Goal: Transaction & Acquisition: Book appointment/travel/reservation

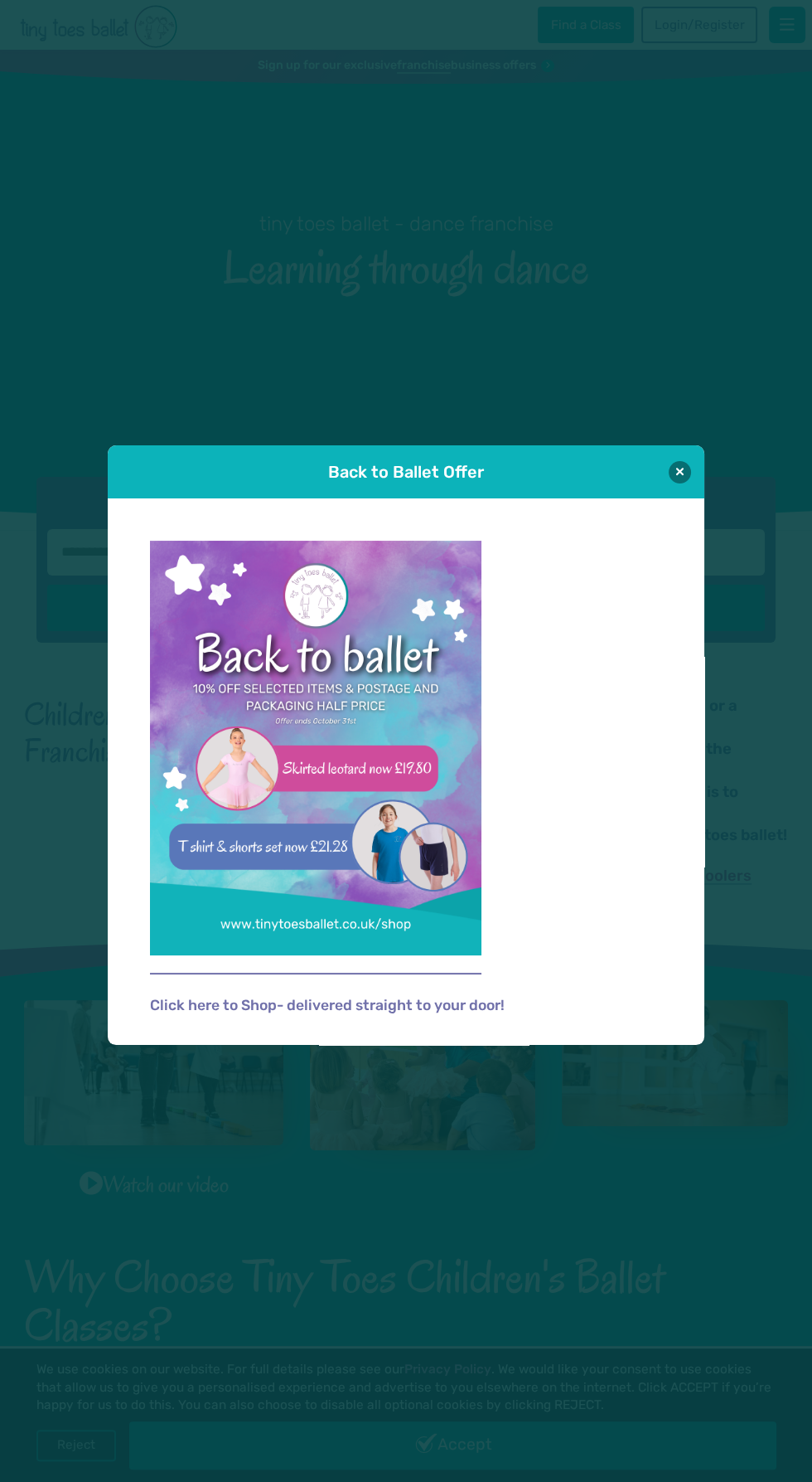
click at [252, 863] on img at bounding box center [316, 748] width 332 height 414
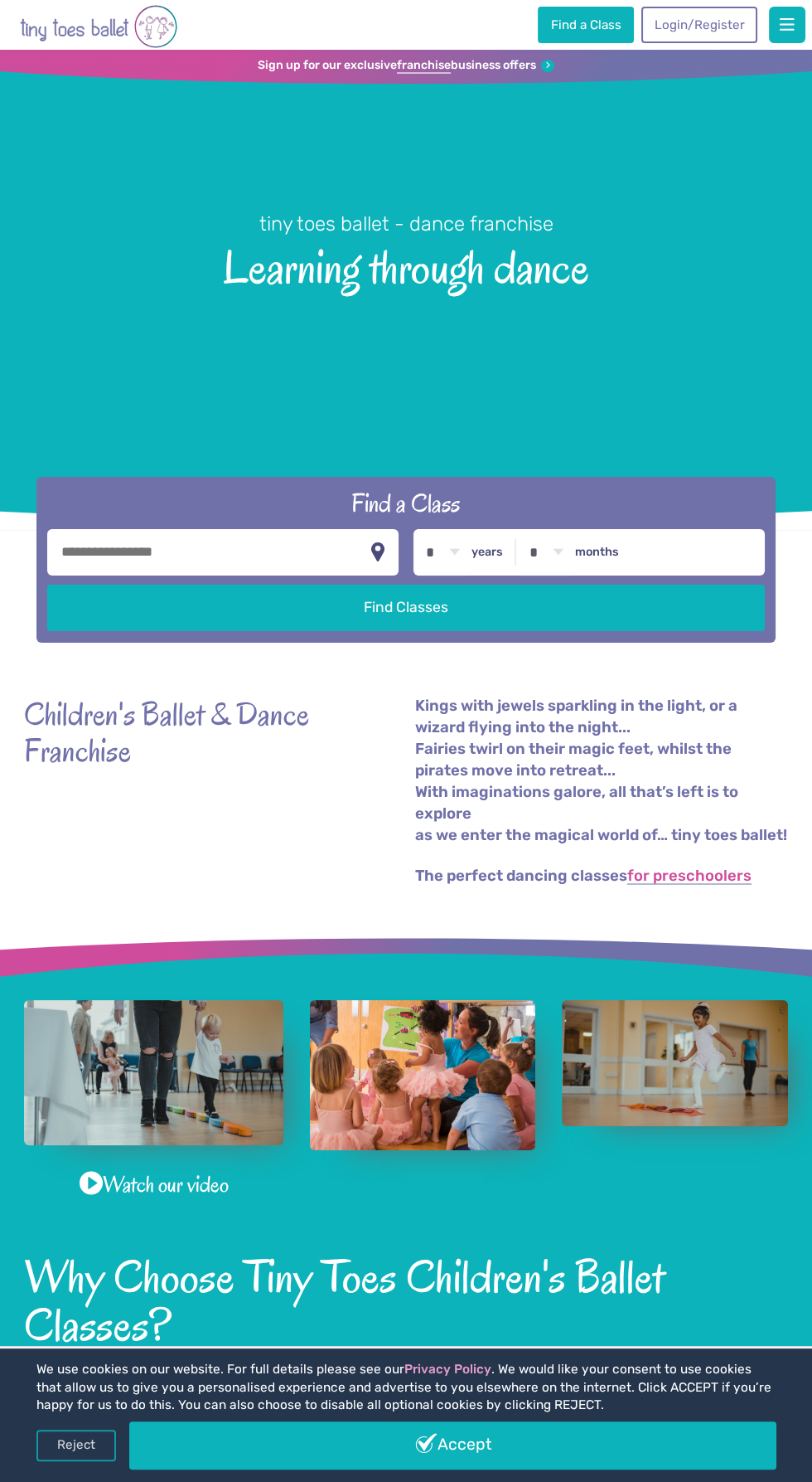
click at [127, 575] on input "text" at bounding box center [223, 552] width 351 height 46
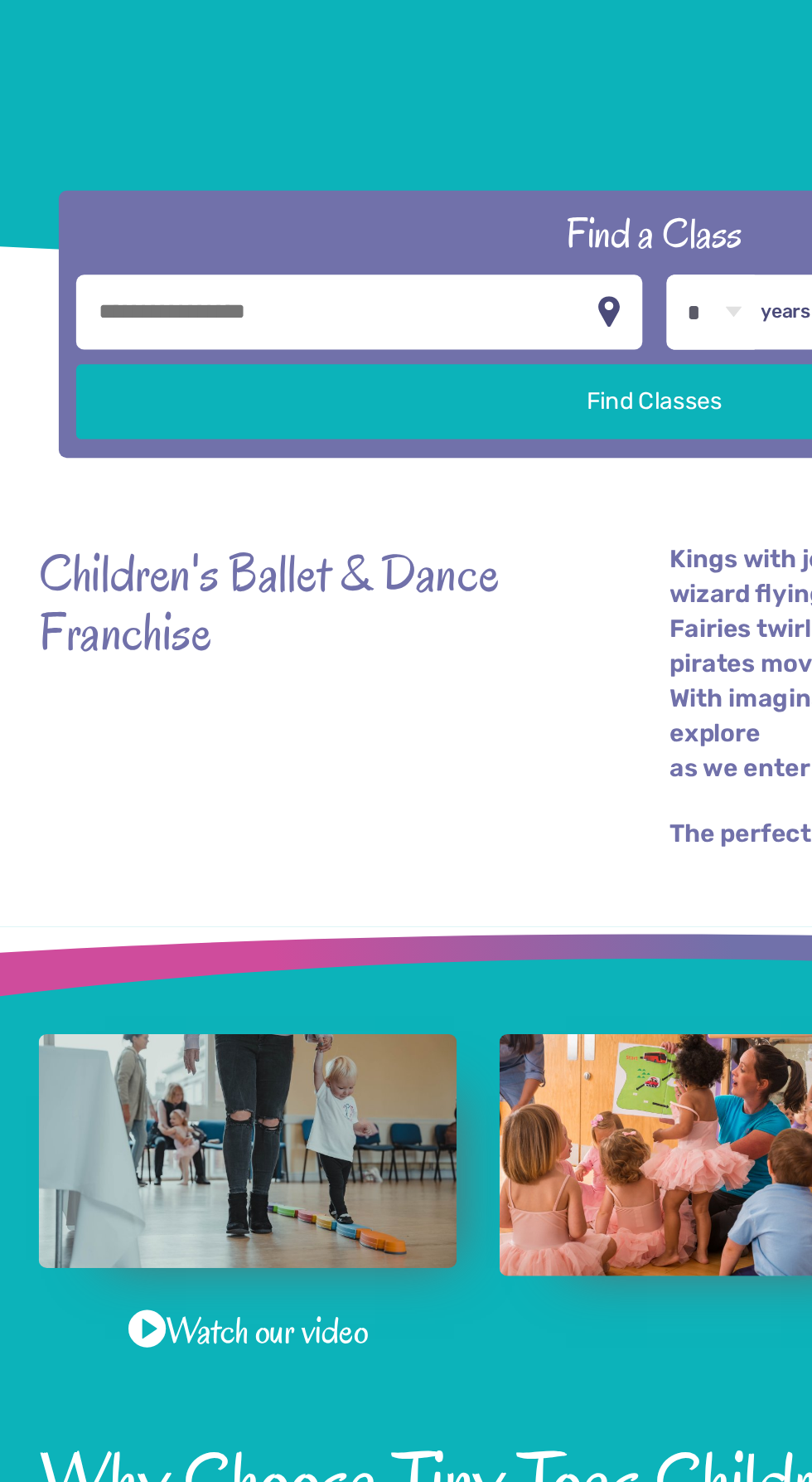
type input "*******"
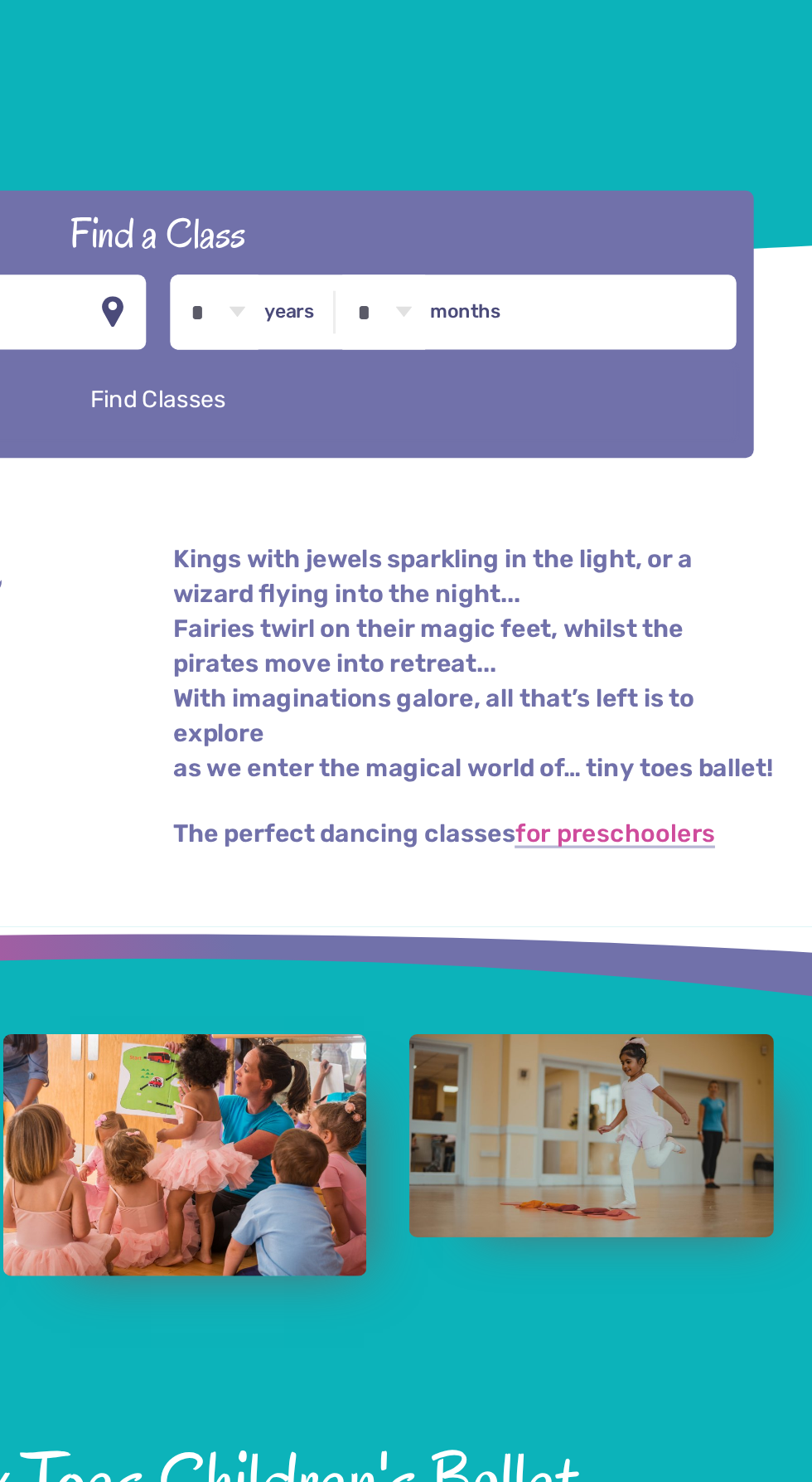
click at [347, 630] on button "Find Classes" at bounding box center [406, 607] width 718 height 46
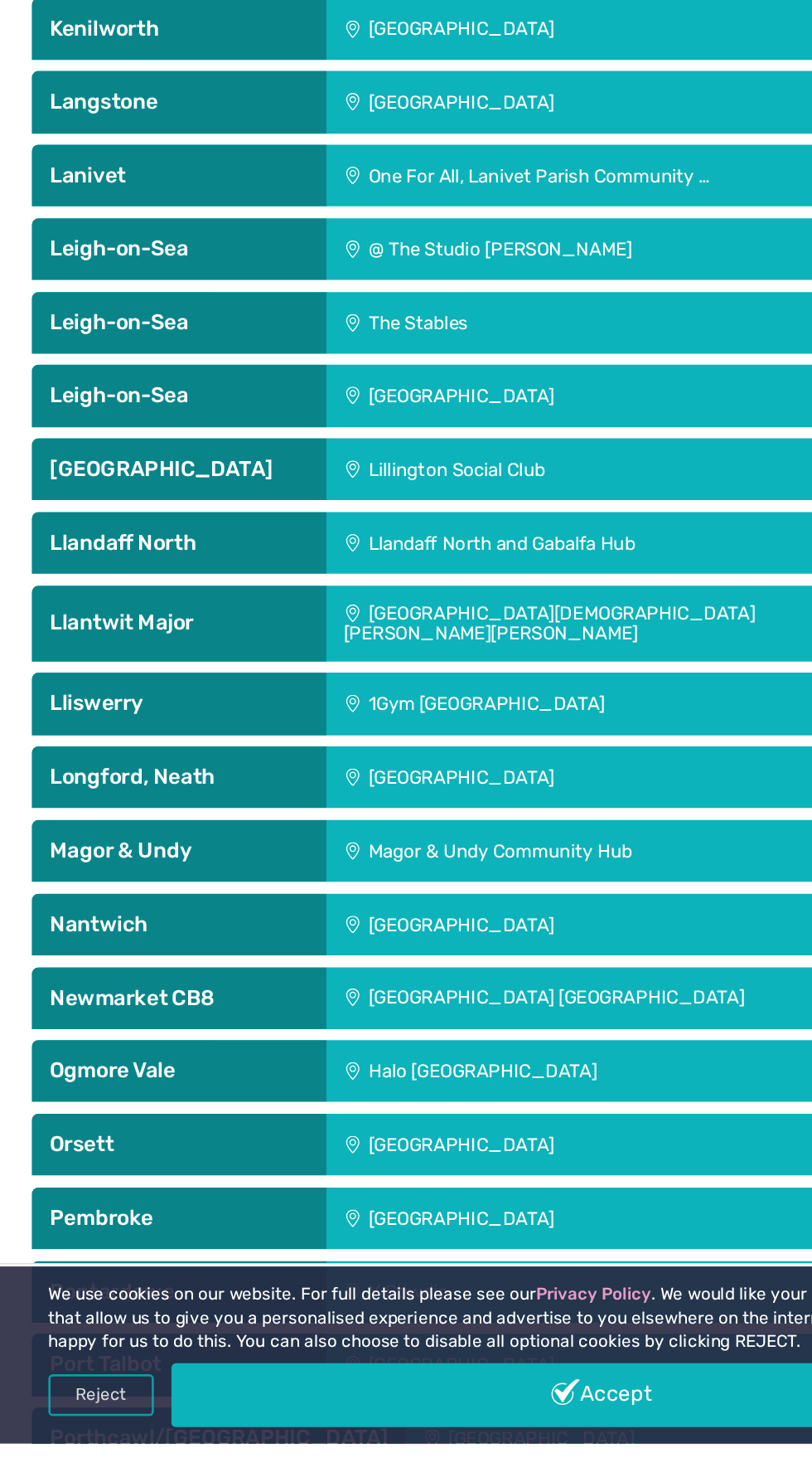
scroll to position [3173, 0]
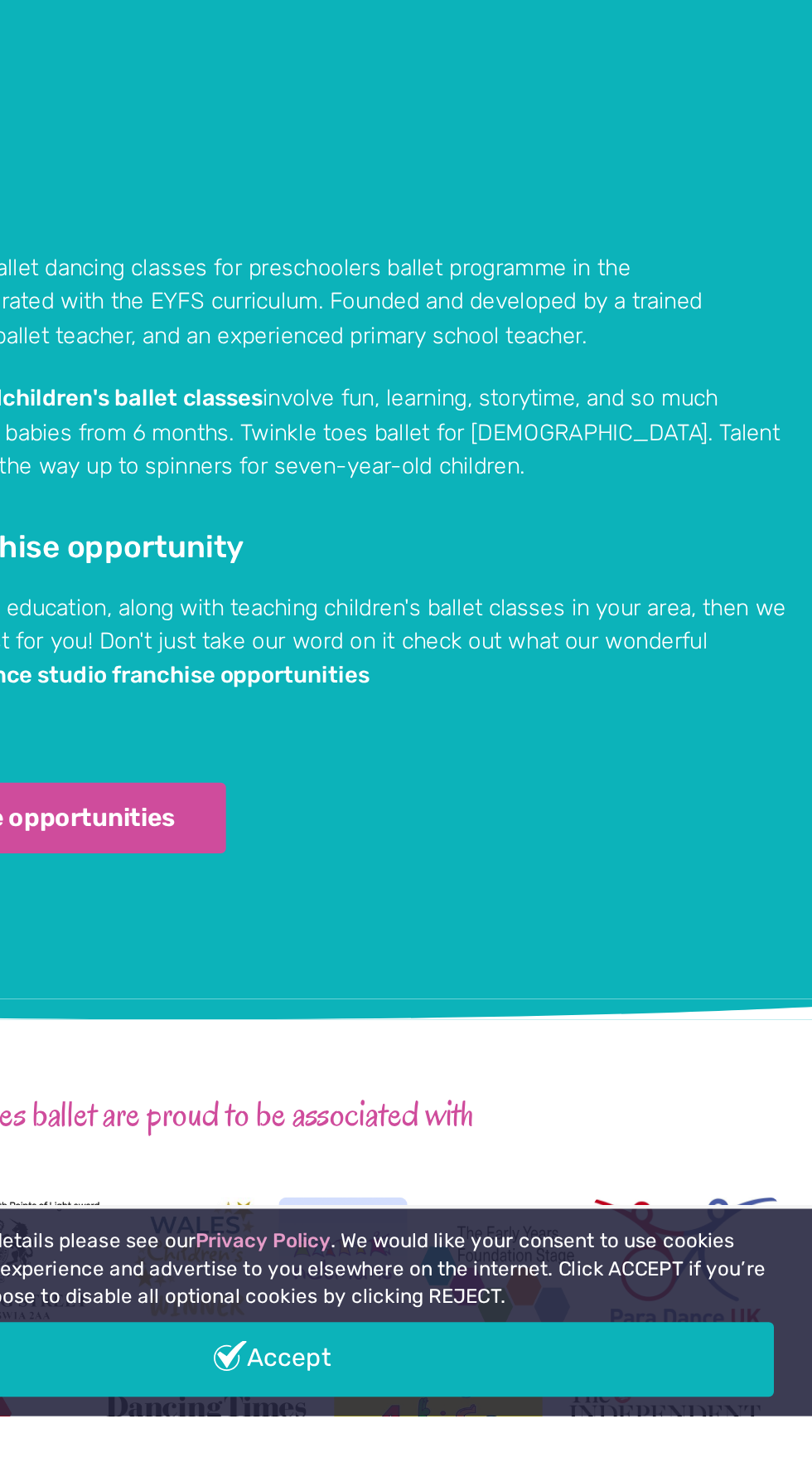
scroll to position [943, 0]
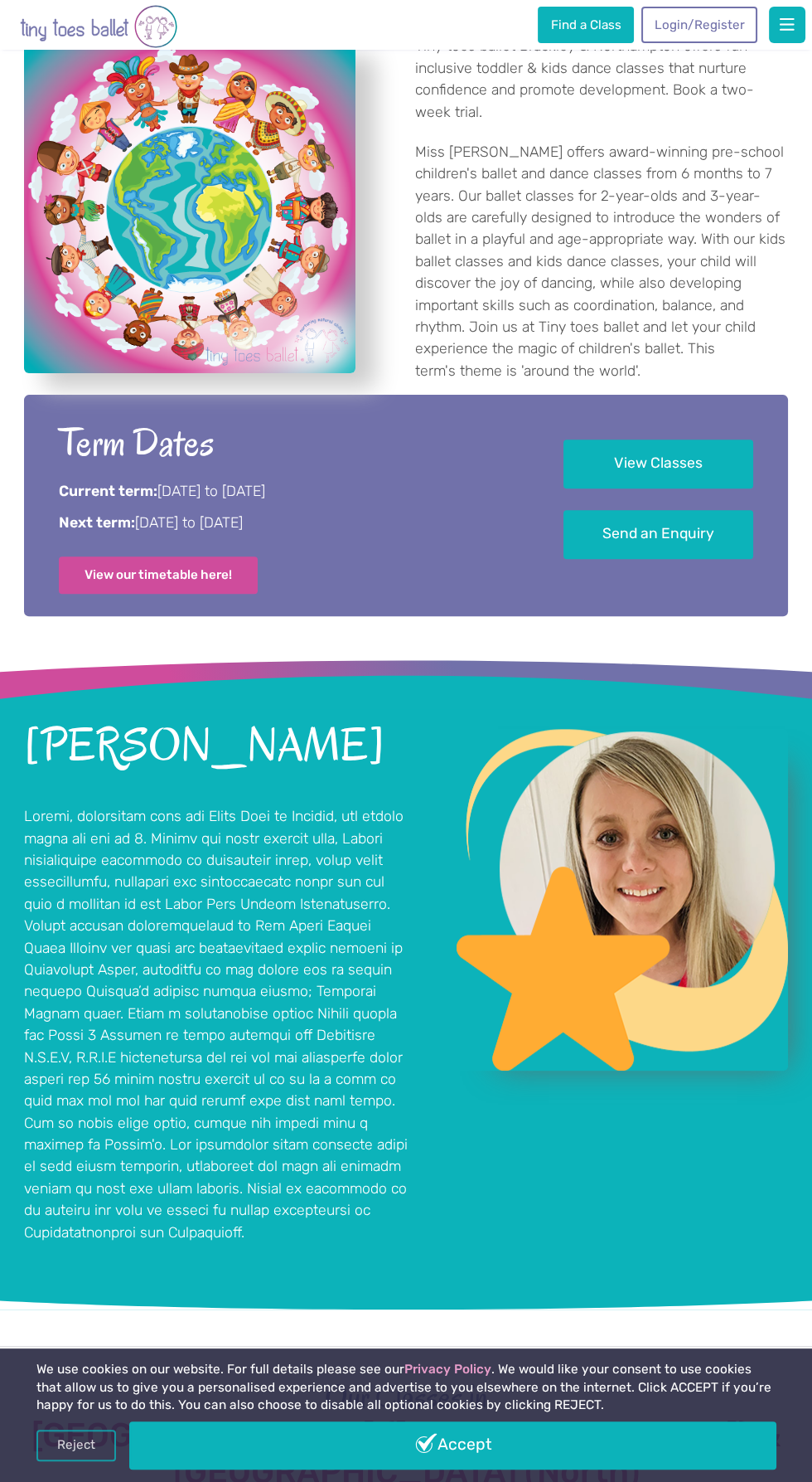
scroll to position [734, 0]
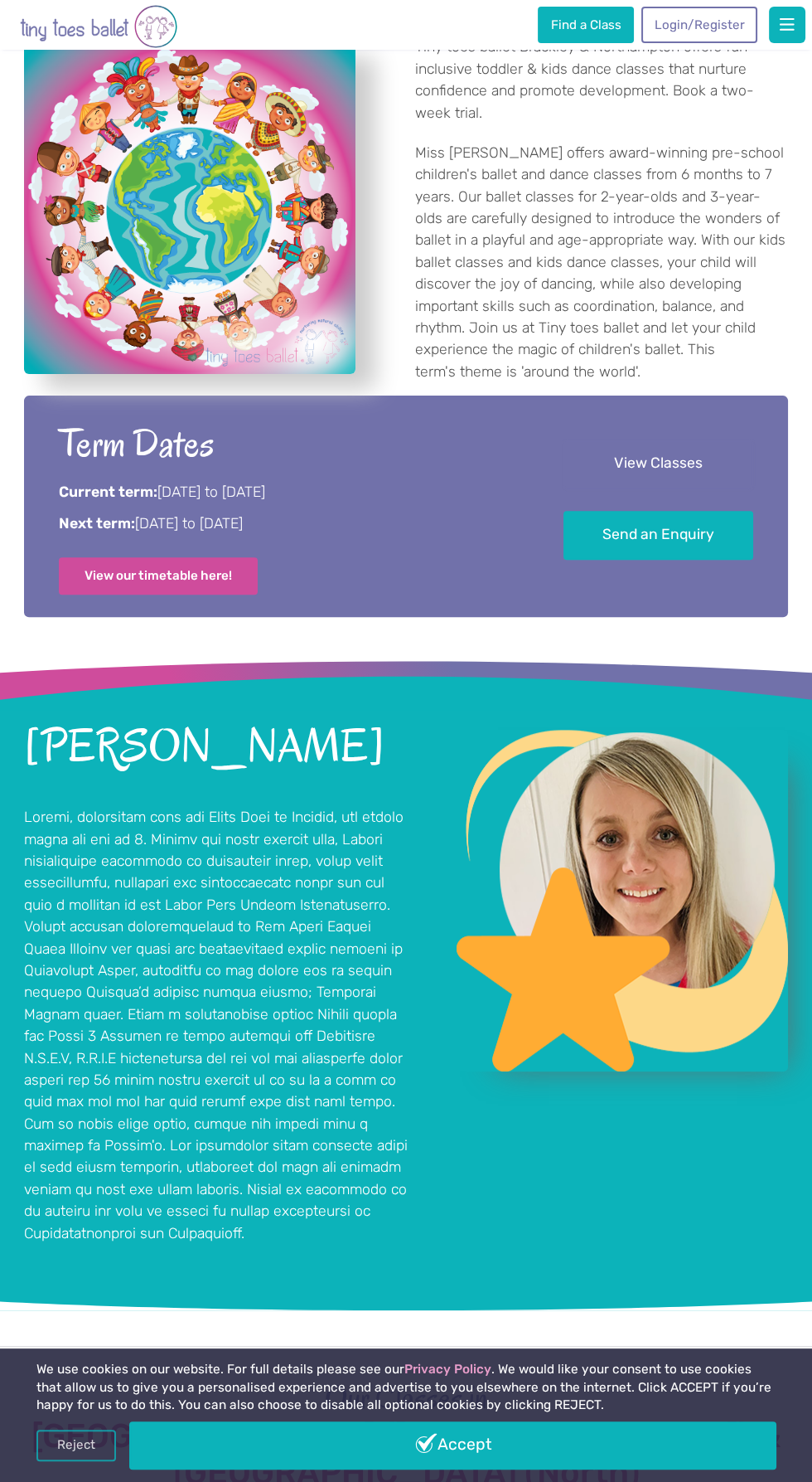
click at [709, 488] on link "View Classes" at bounding box center [658, 464] width 189 height 49
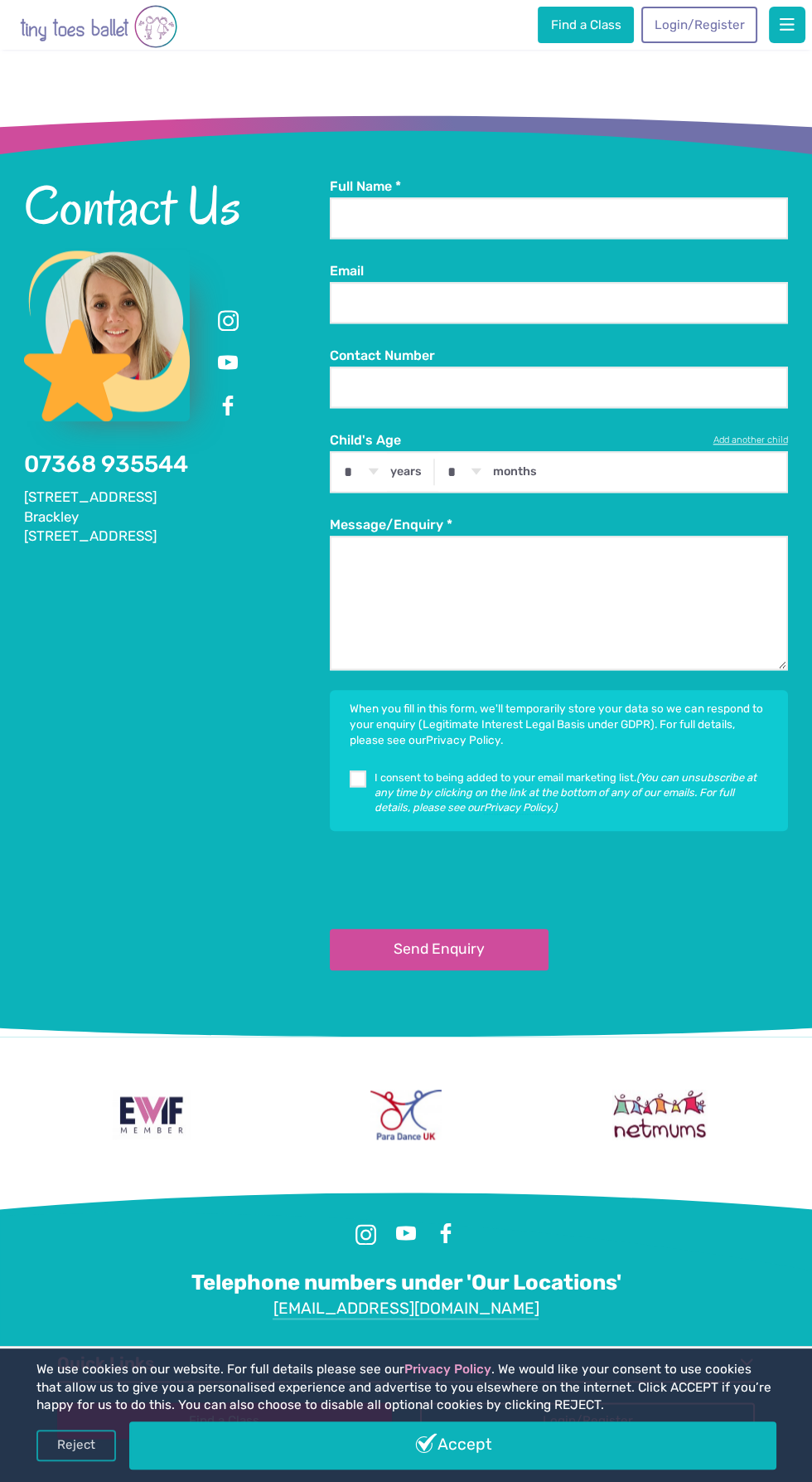
click at [86, 32] on h3 "[GEOGRAPHIC_DATA], [GEOGRAPHIC_DATA]" at bounding box center [209, 22] width 344 height 20
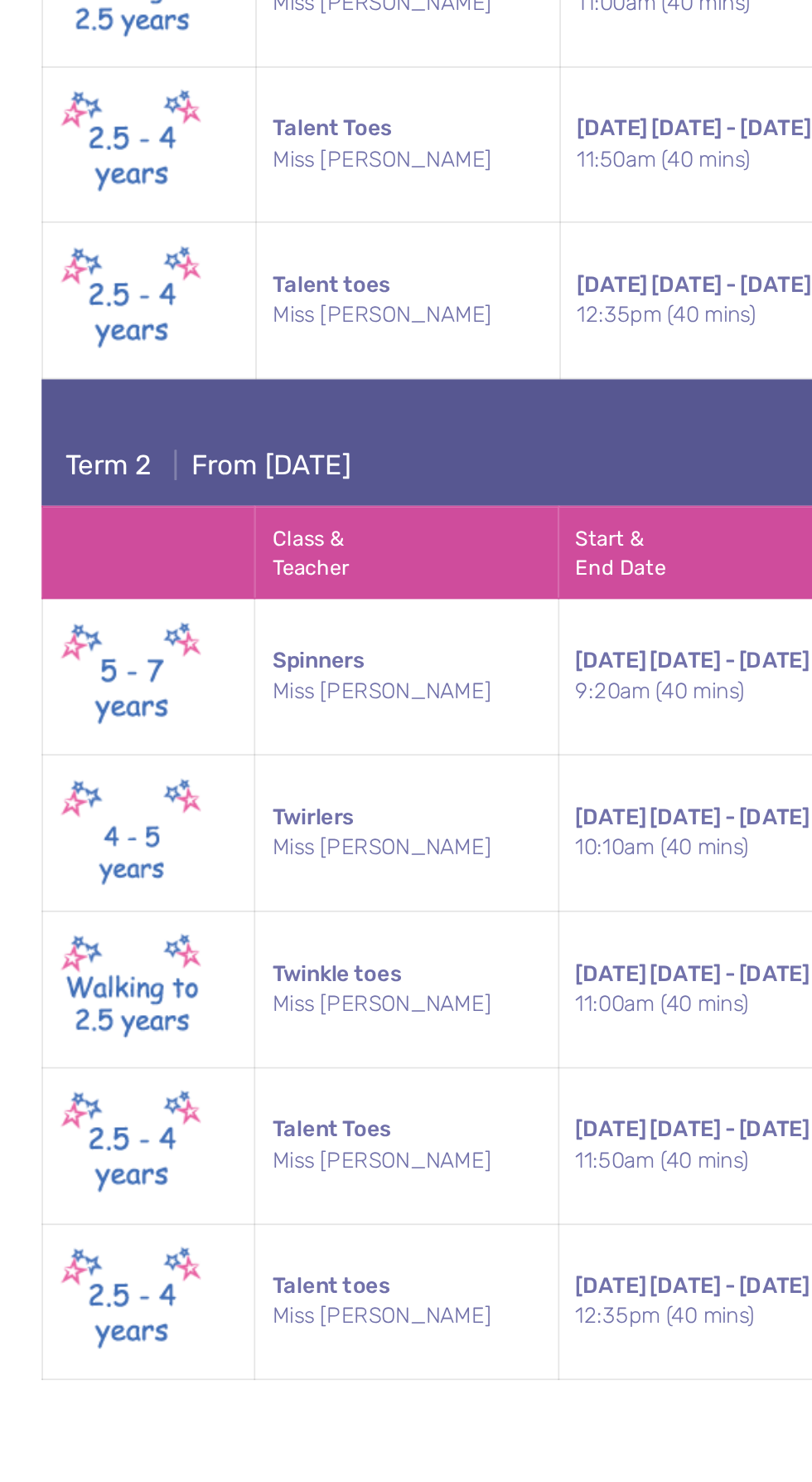
scroll to position [2491, 0]
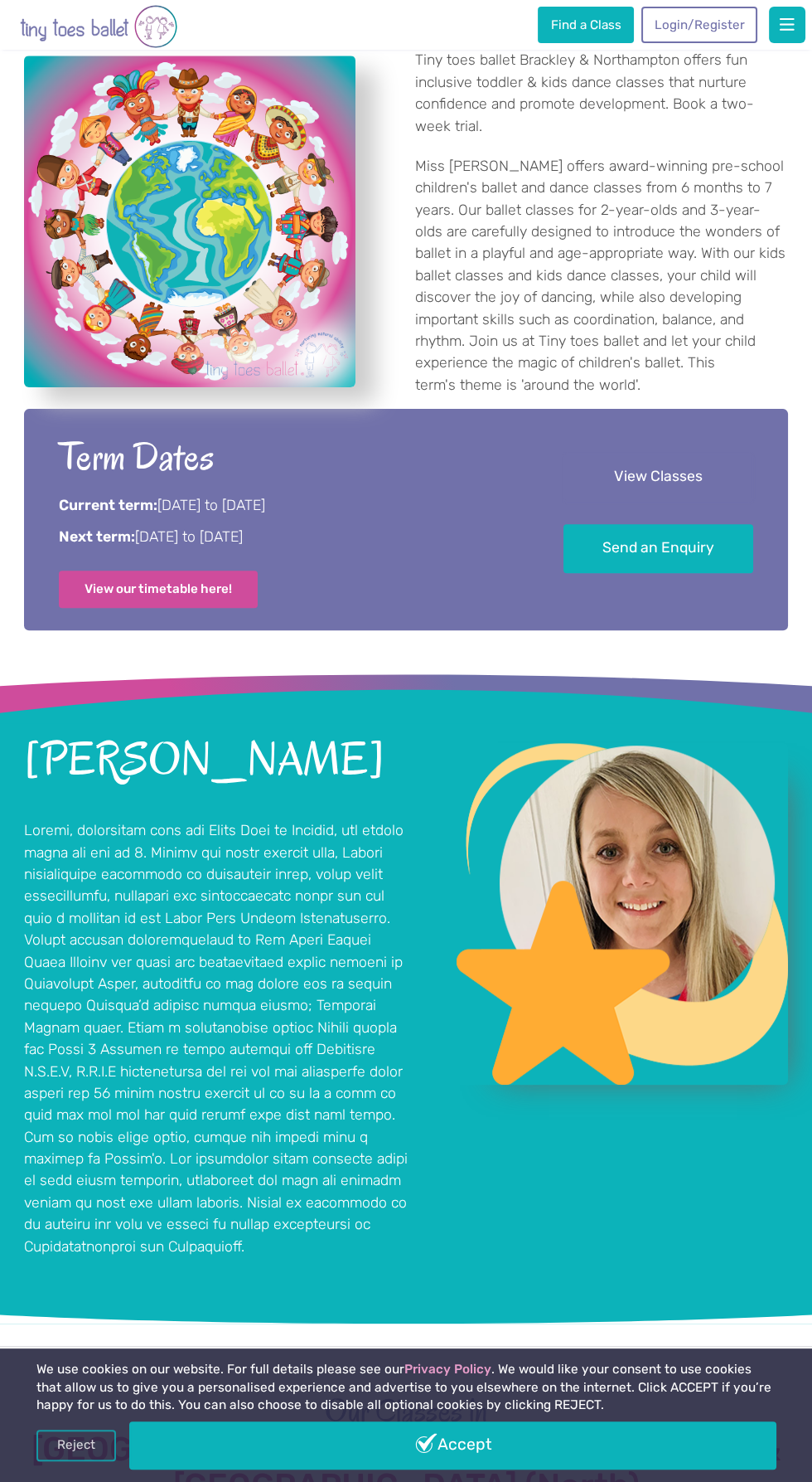
click at [612, 501] on link "View Classes" at bounding box center [658, 478] width 189 height 49
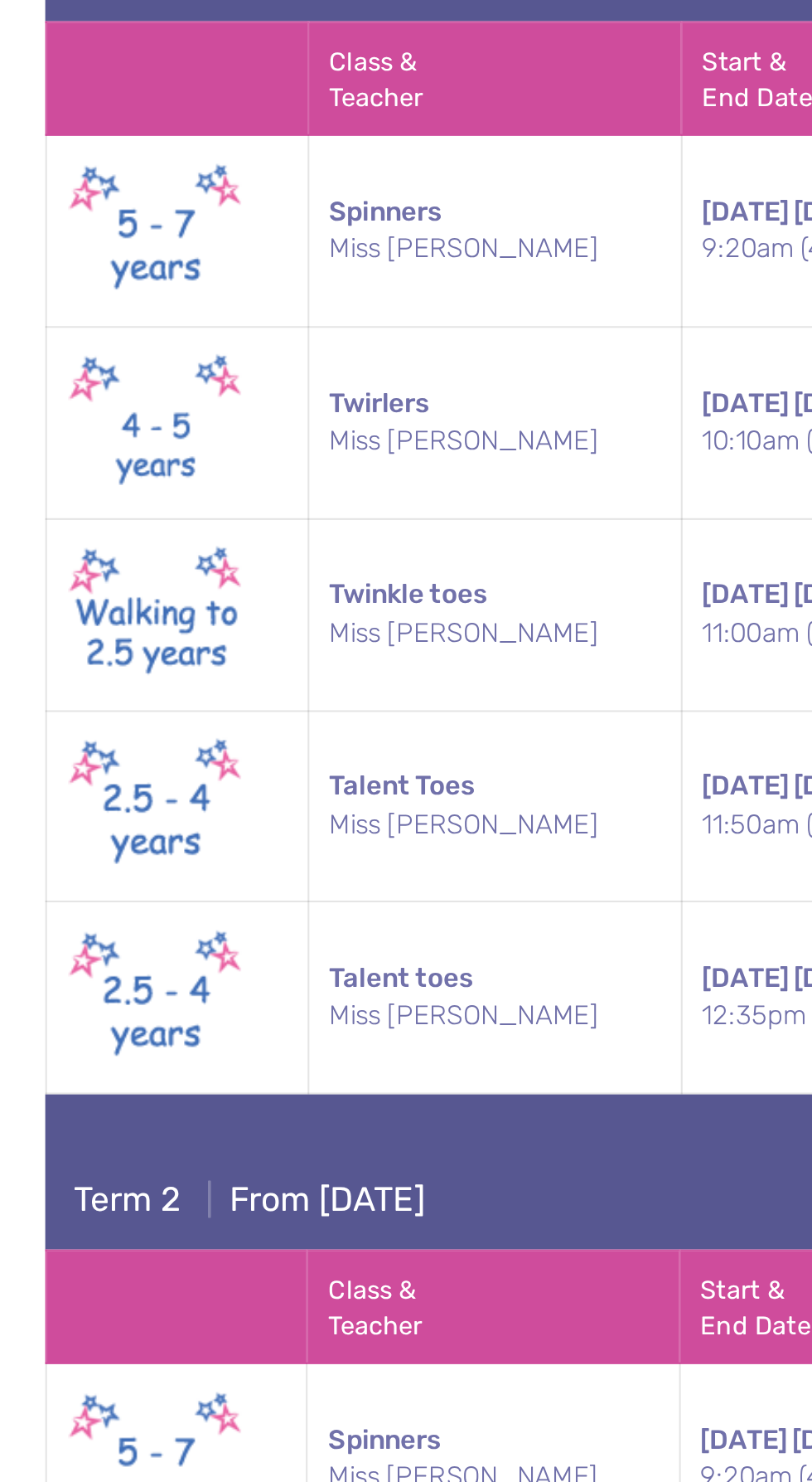
scroll to position [2473, 0]
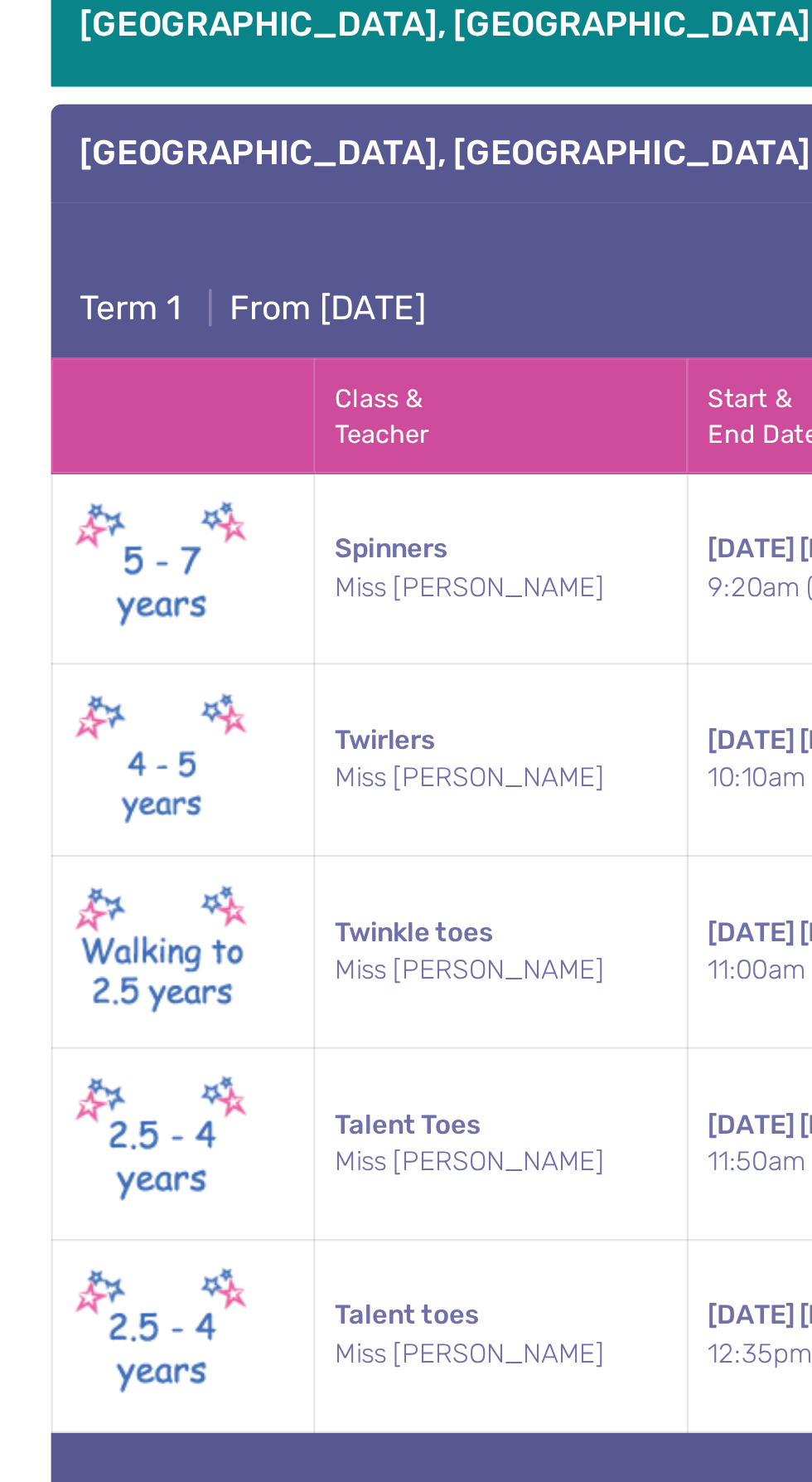
click at [69, 553] on h3 "Brackley" at bounding box center [134, 543] width 194 height 20
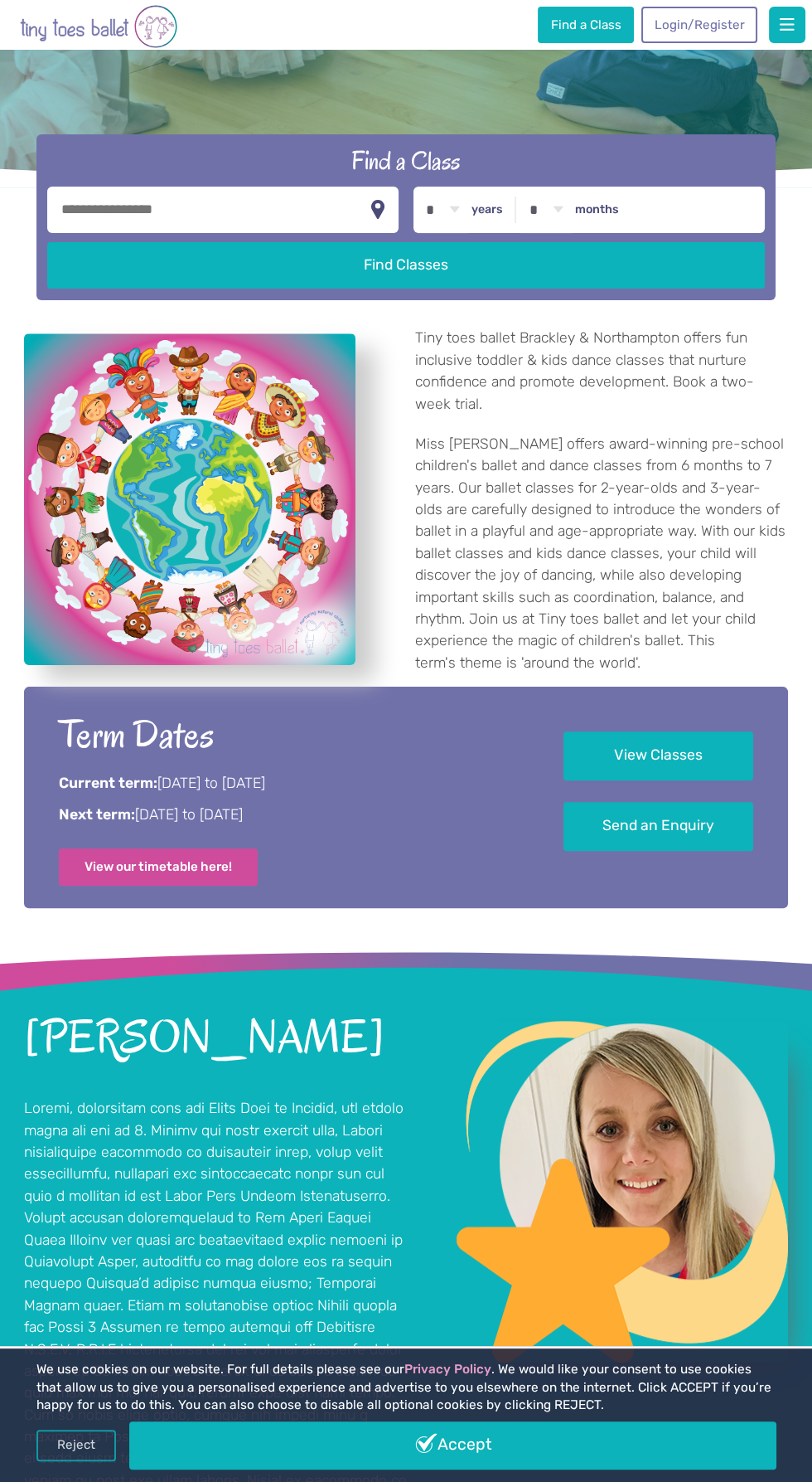
scroll to position [441, 0]
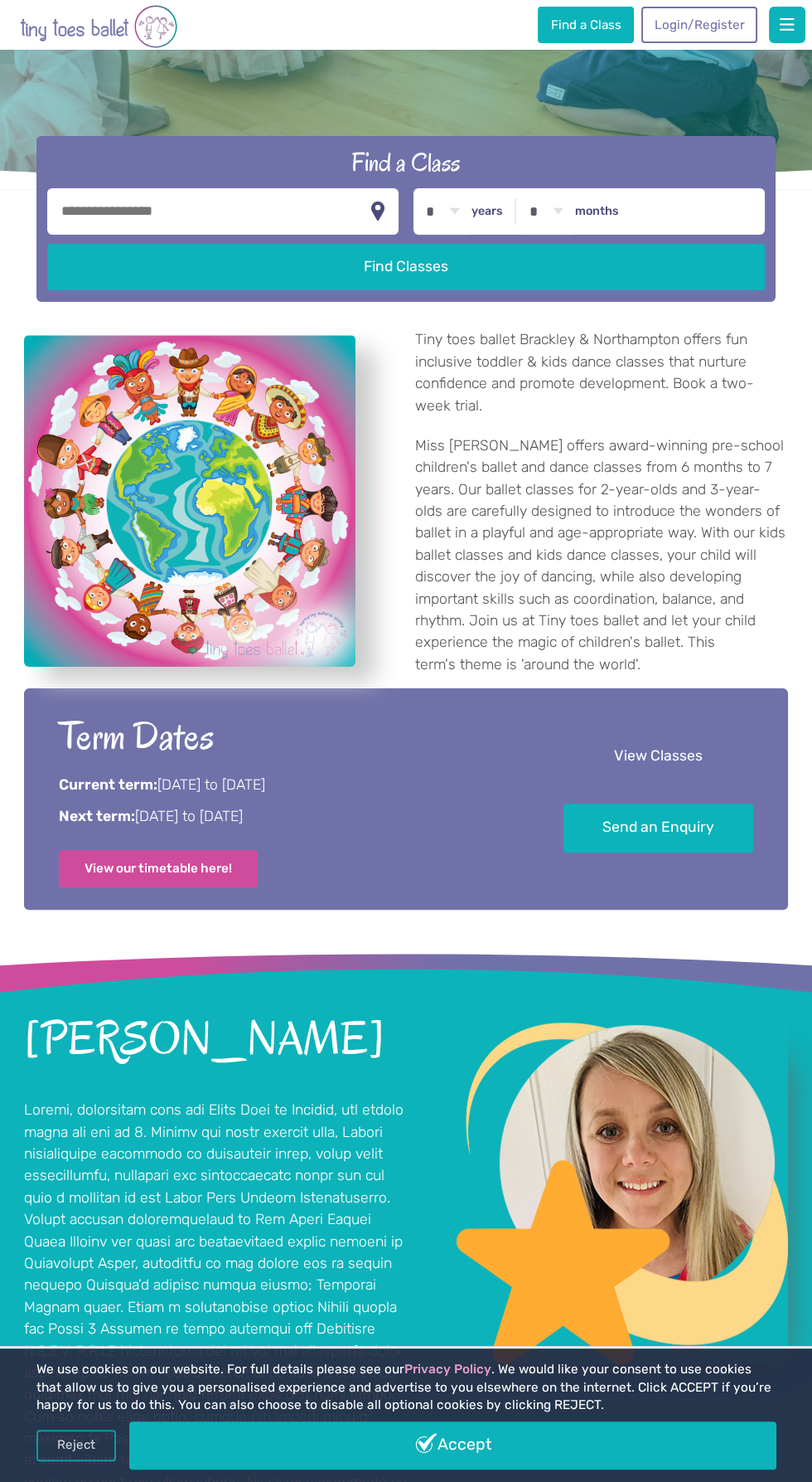
click at [704, 781] on link "View Classes" at bounding box center [658, 757] width 189 height 49
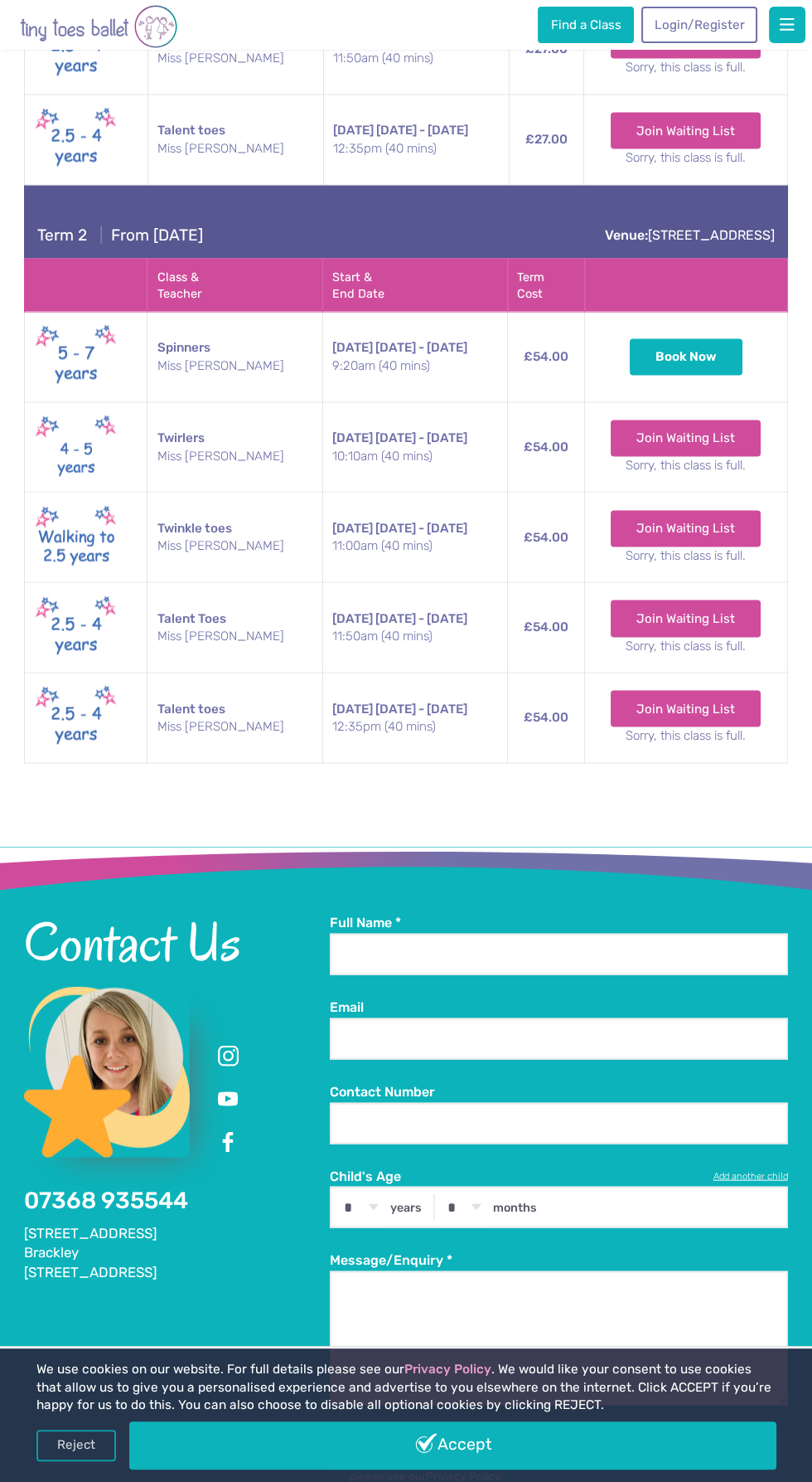
scroll to position [4681, 0]
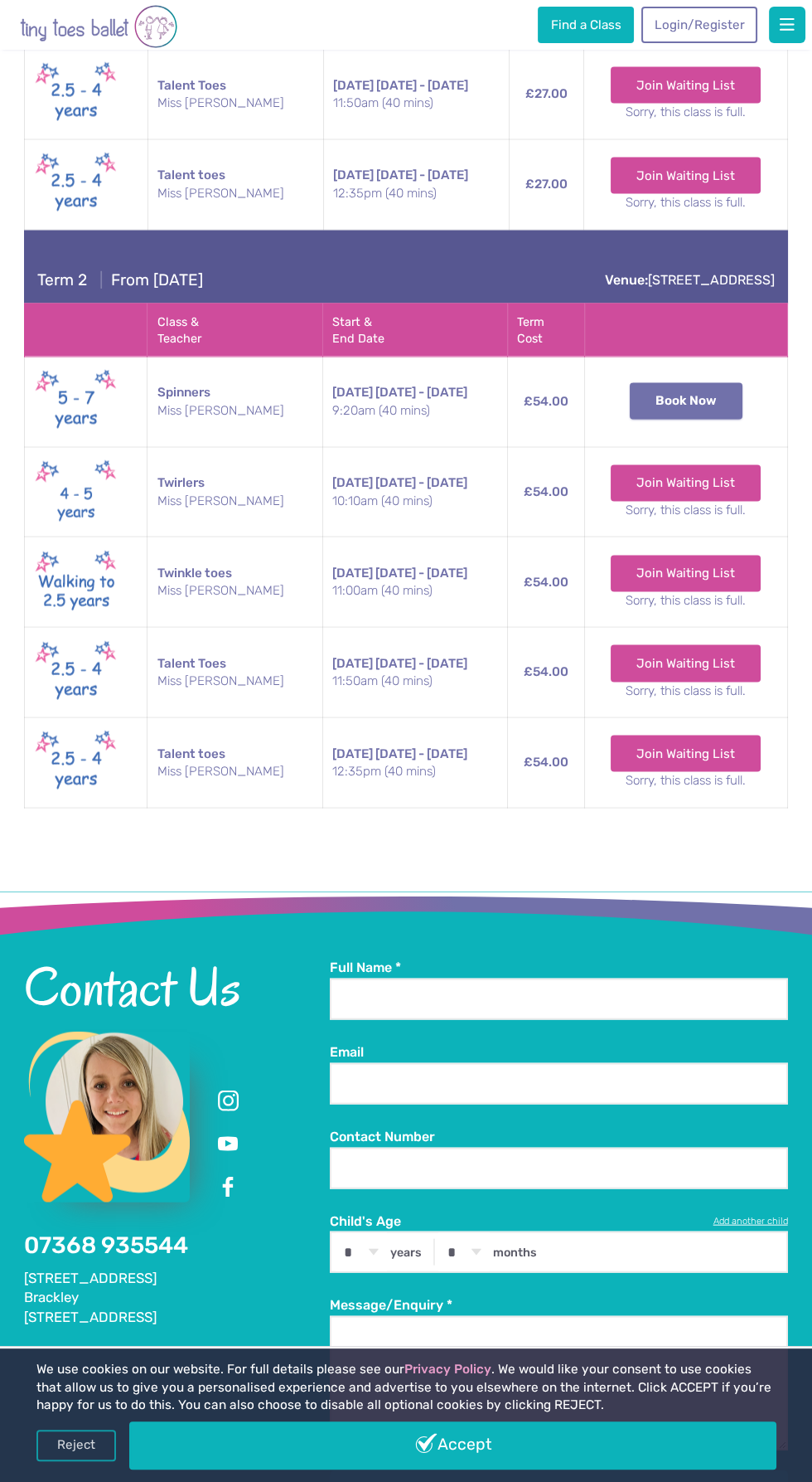
click at [713, 419] on button "Book Now" at bounding box center [687, 401] width 112 height 37
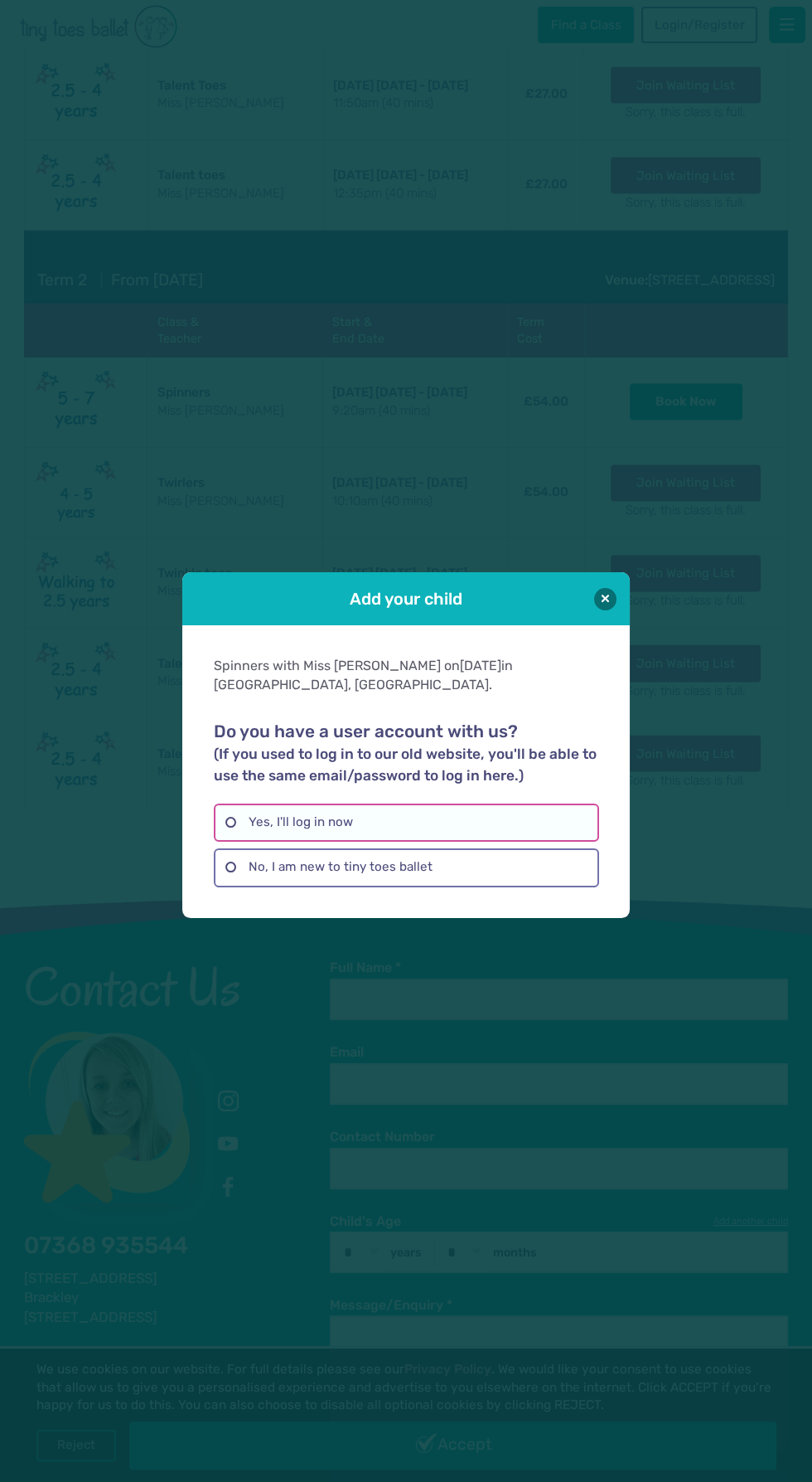
click at [231, 842] on label "Yes, I'll log in now" at bounding box center [406, 822] width 385 height 38
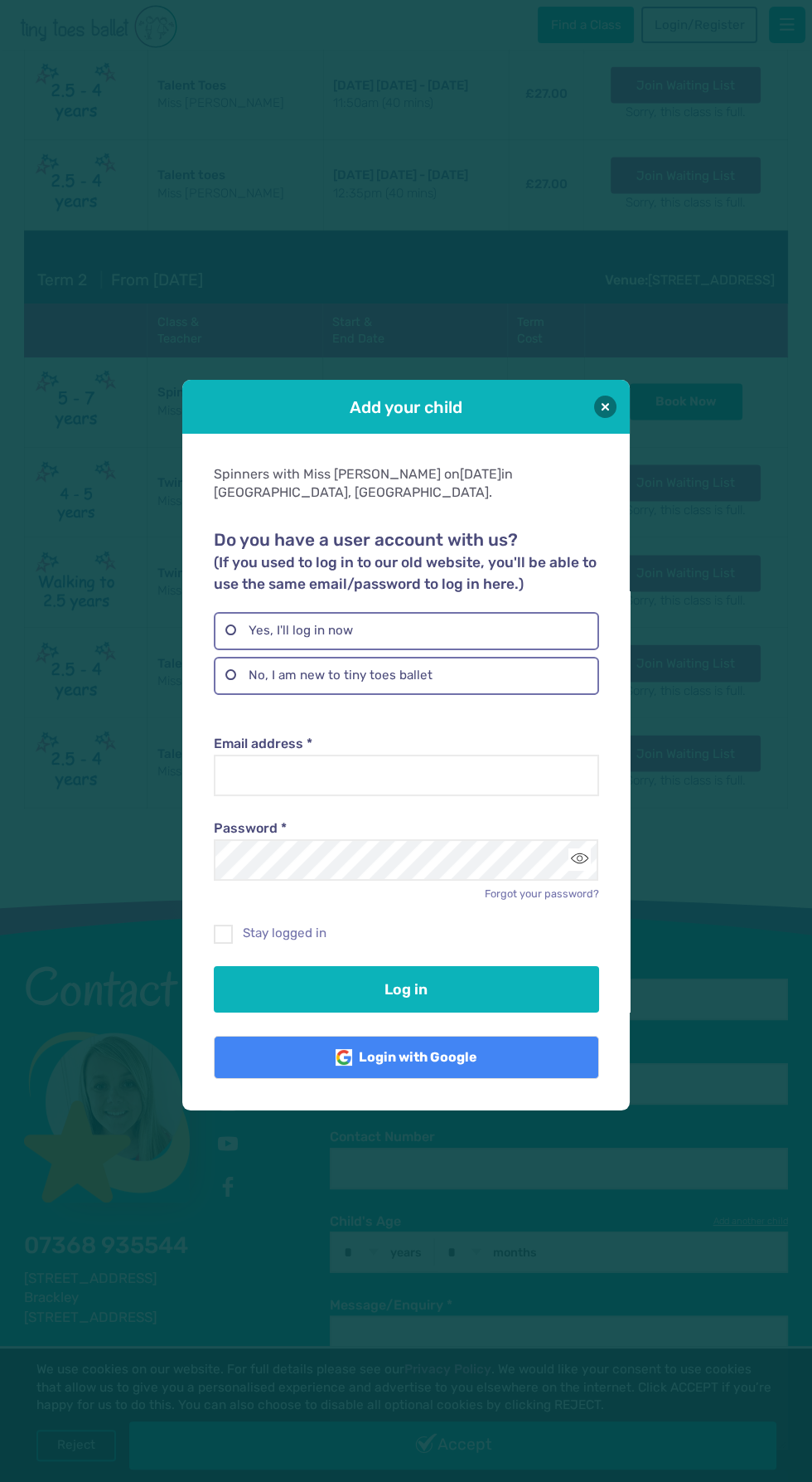
click at [226, 753] on label "Email address *" at bounding box center [406, 743] width 385 height 18
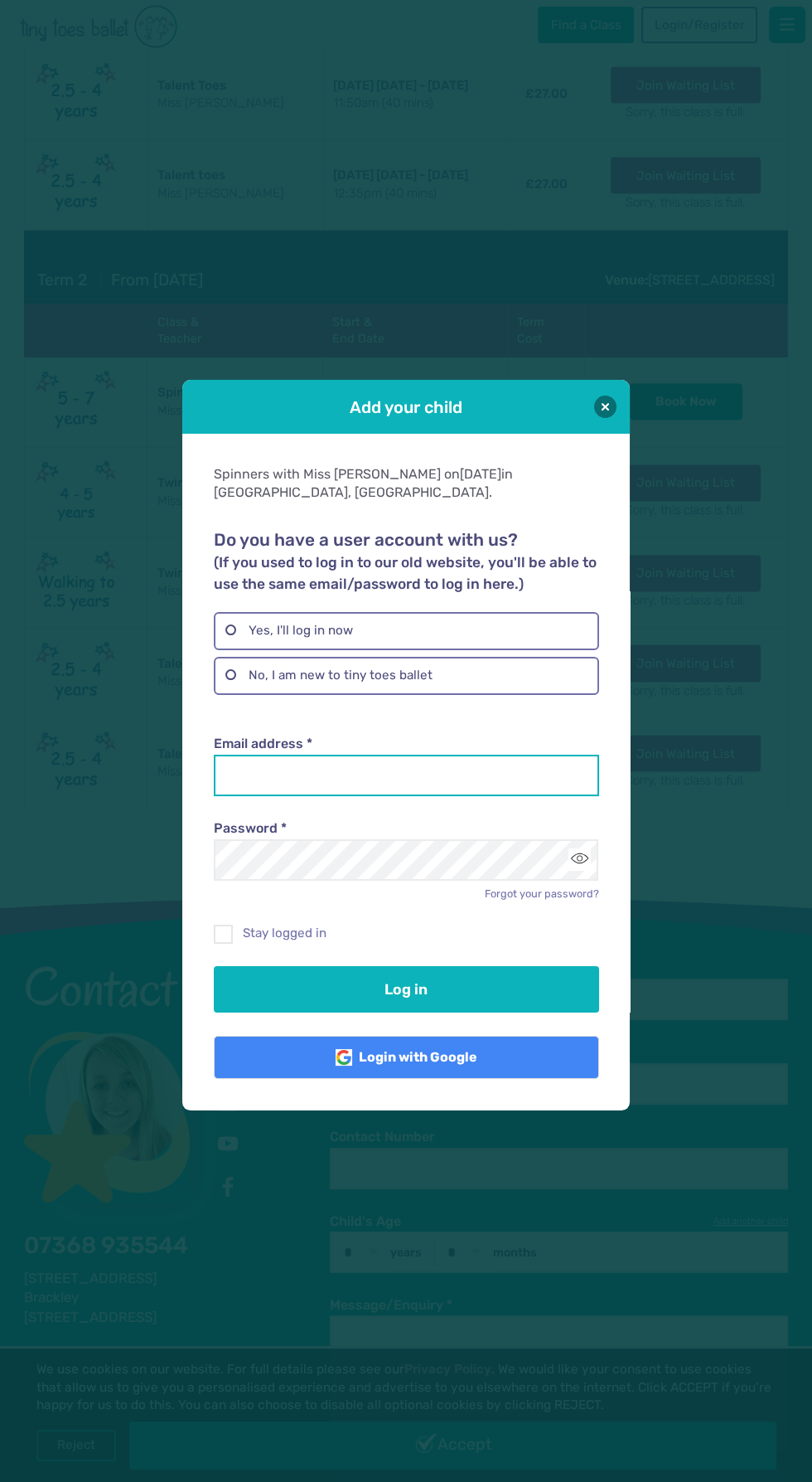
click at [226, 796] on input "Email address *" at bounding box center [406, 776] width 385 height 41
type input "**********"
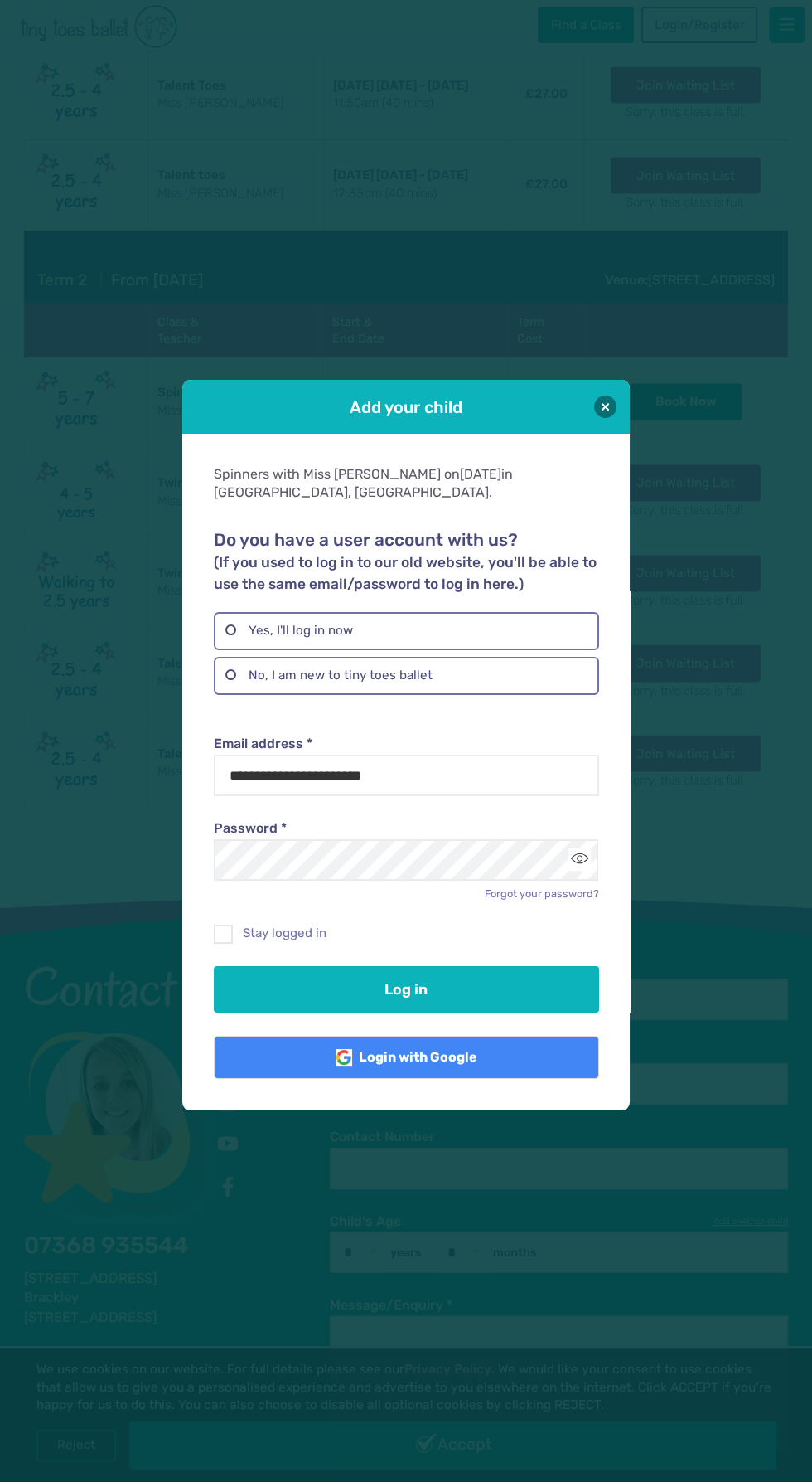
click at [214, 966] on button "Log in" at bounding box center [406, 989] width 385 height 46
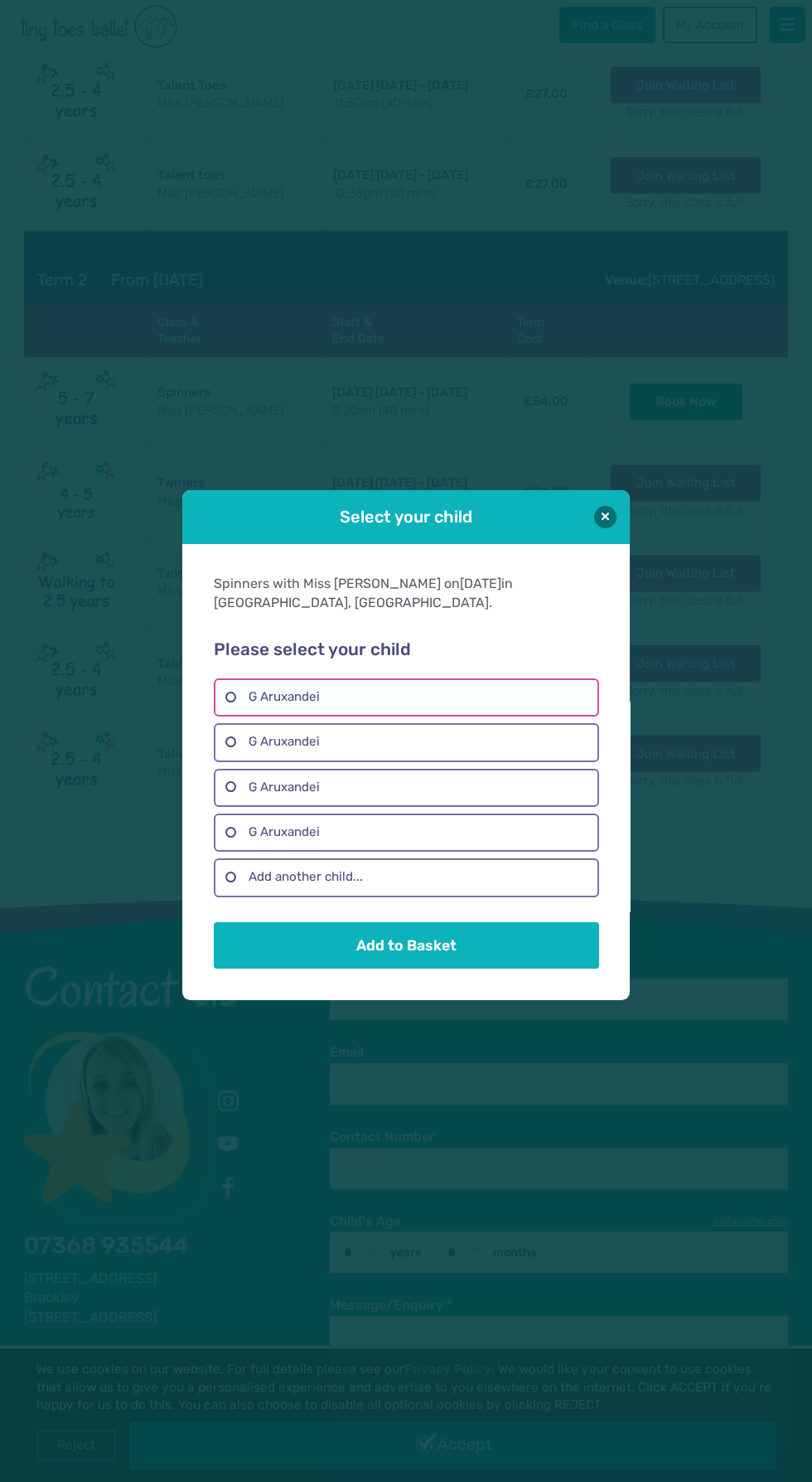
click at [229, 697] on label "G Aruxandei" at bounding box center [406, 697] width 385 height 38
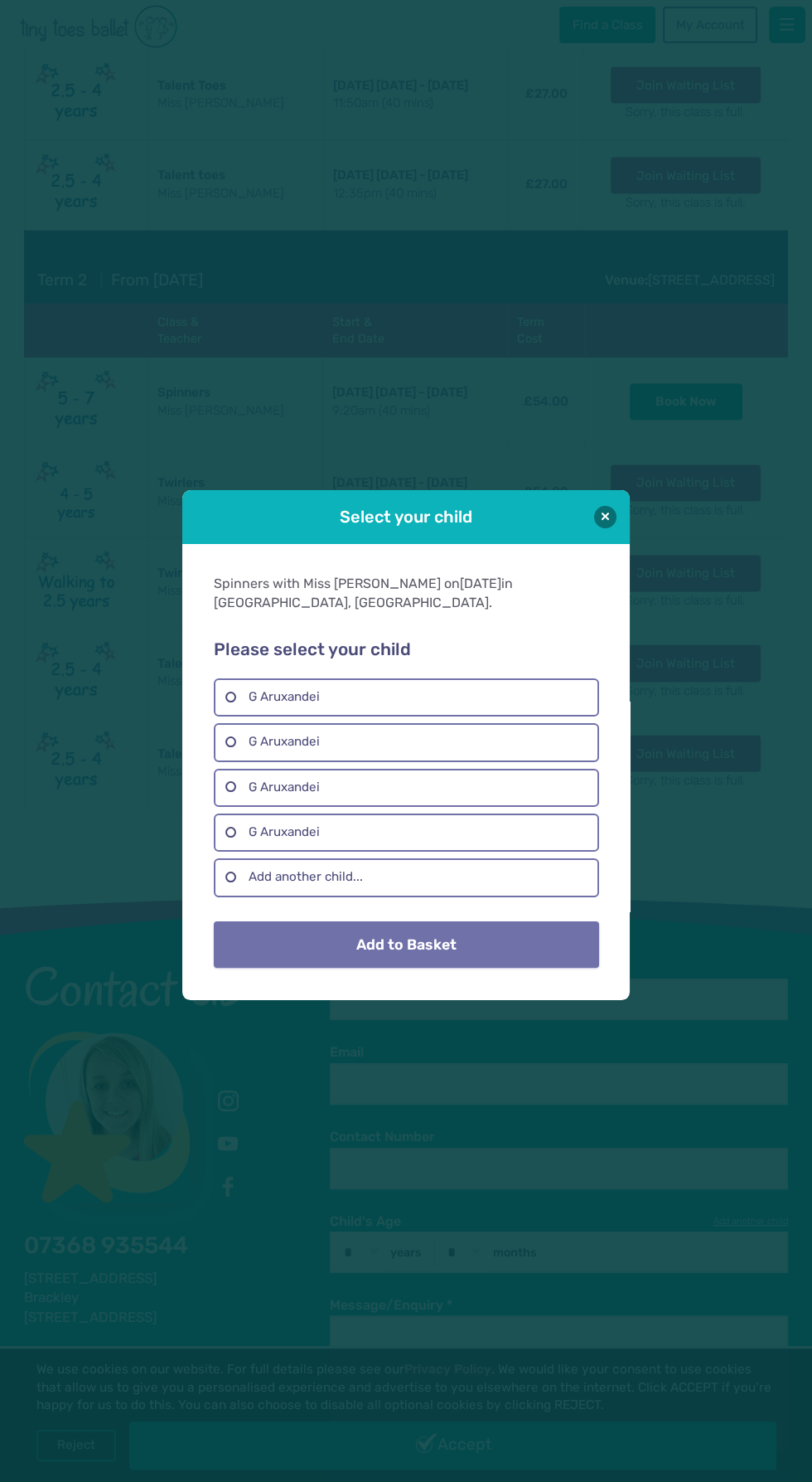
click at [552, 952] on button "Add to Basket" at bounding box center [406, 944] width 385 height 46
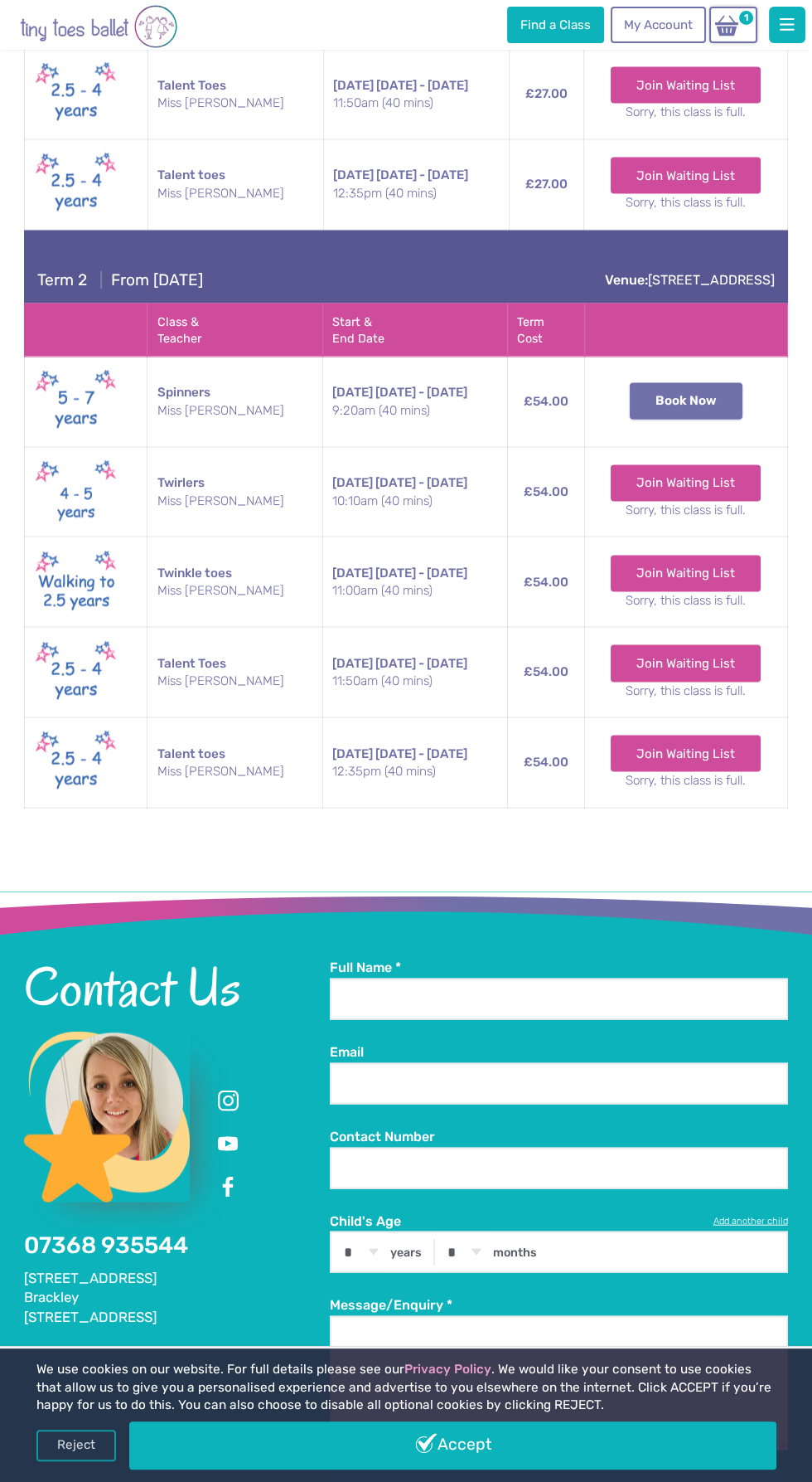
click at [728, 419] on button "Book Now" at bounding box center [687, 401] width 112 height 37
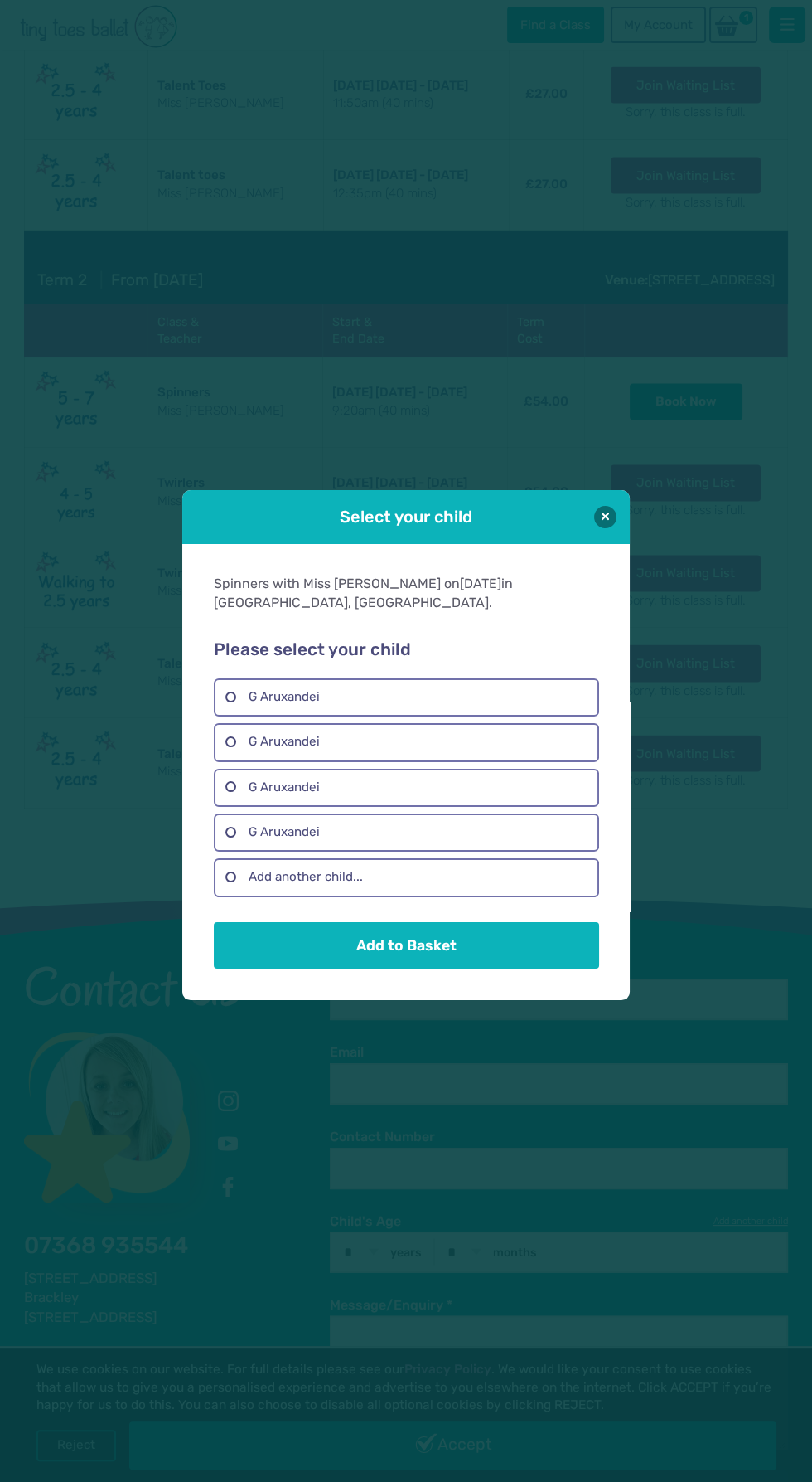
click at [490, 1181] on div "Select your child Spinners with Miss Debbie on Saturday in Upton, Northampton. …" at bounding box center [406, 741] width 812 height 1482
click at [605, 516] on button at bounding box center [605, 516] width 23 height 23
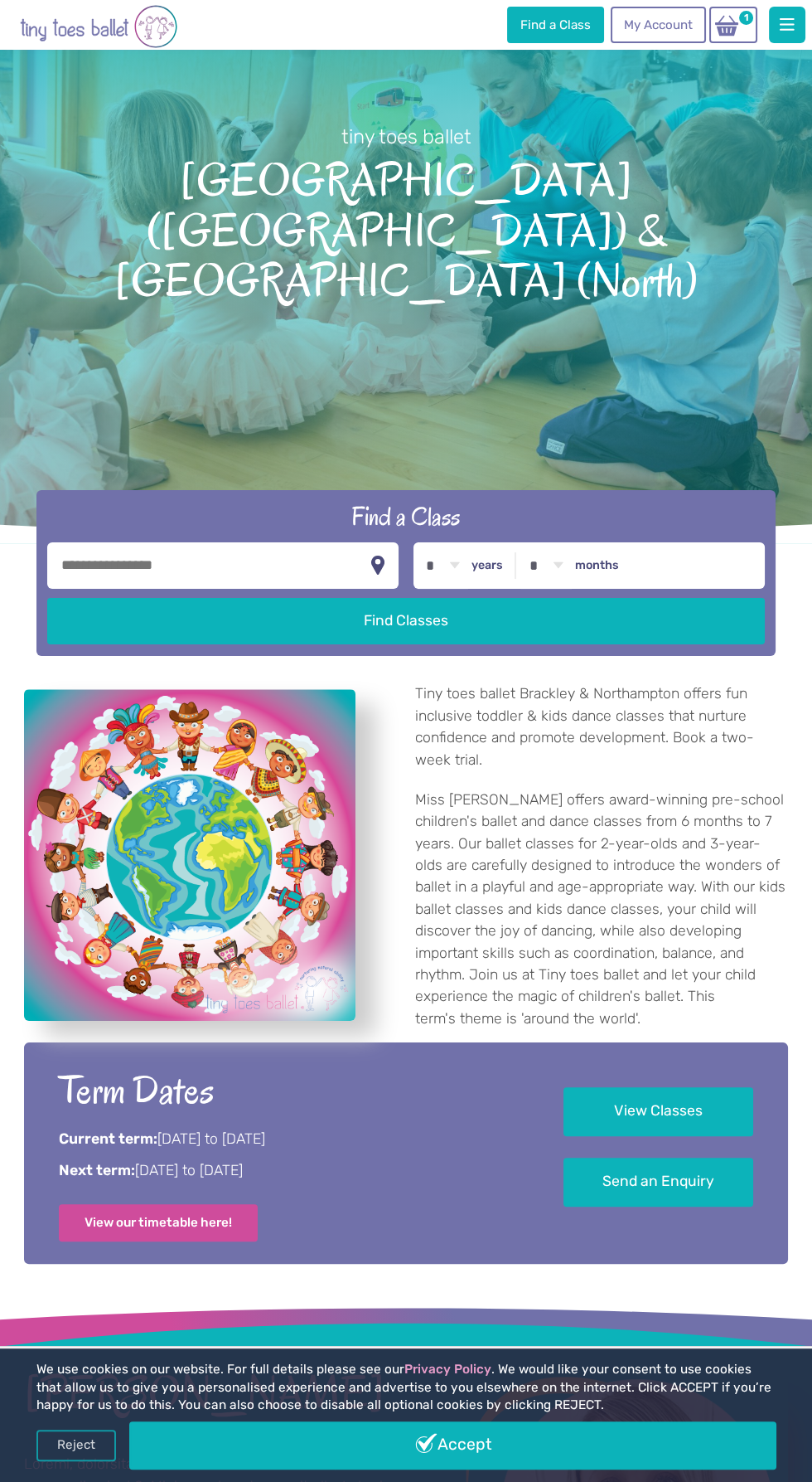
scroll to position [0, 0]
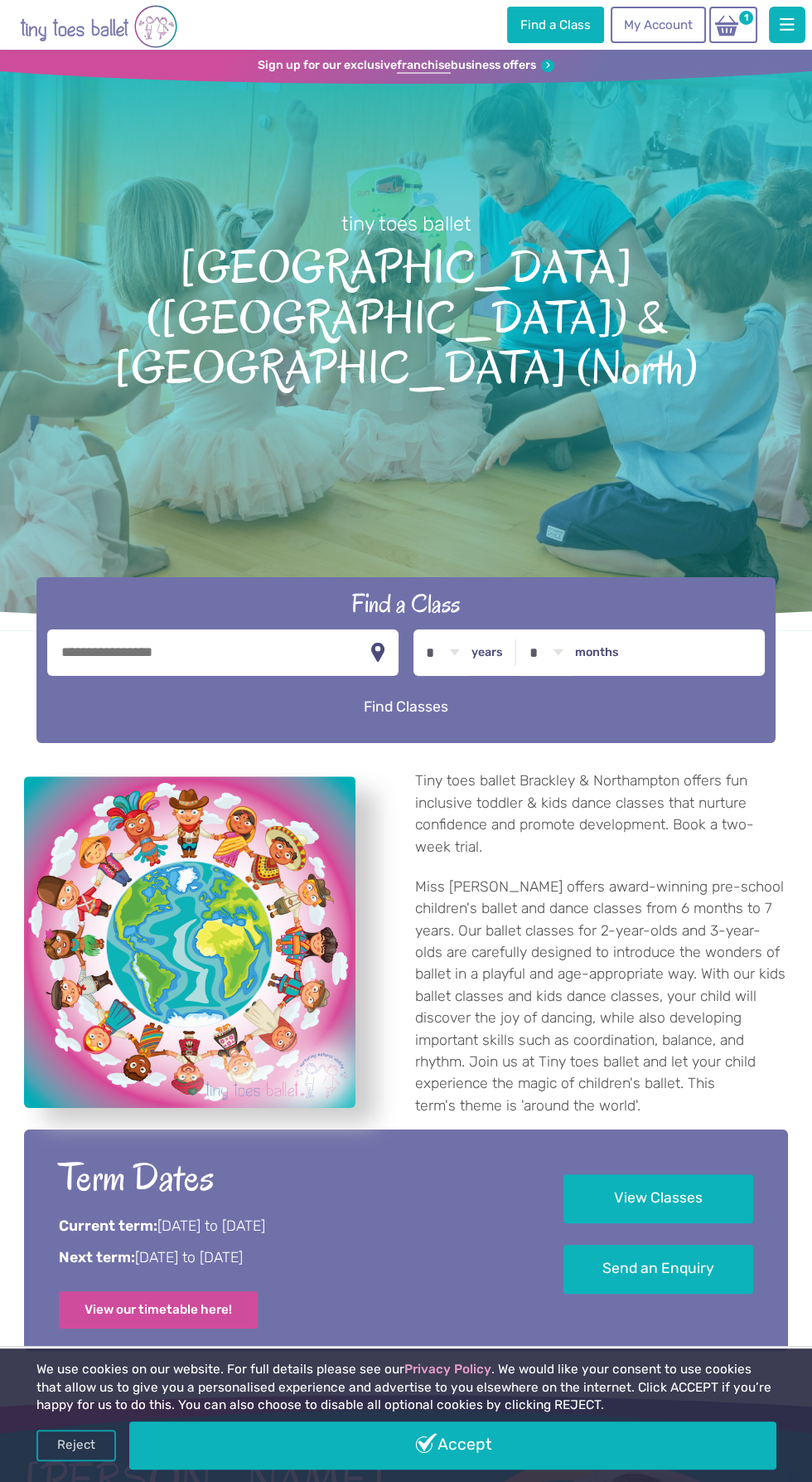
click at [252, 706] on button "Find Classes" at bounding box center [406, 706] width 718 height 46
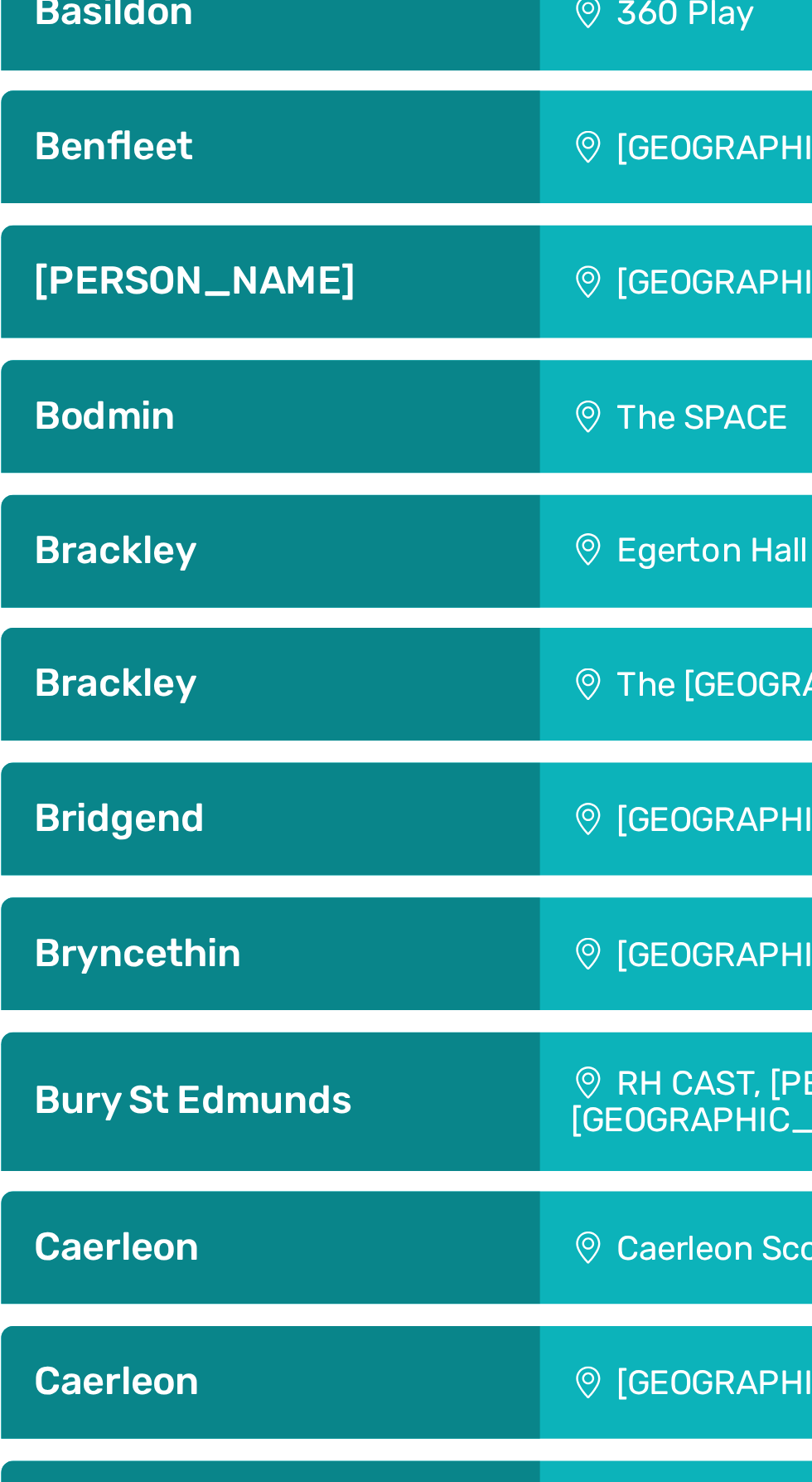
scroll to position [1166, 0]
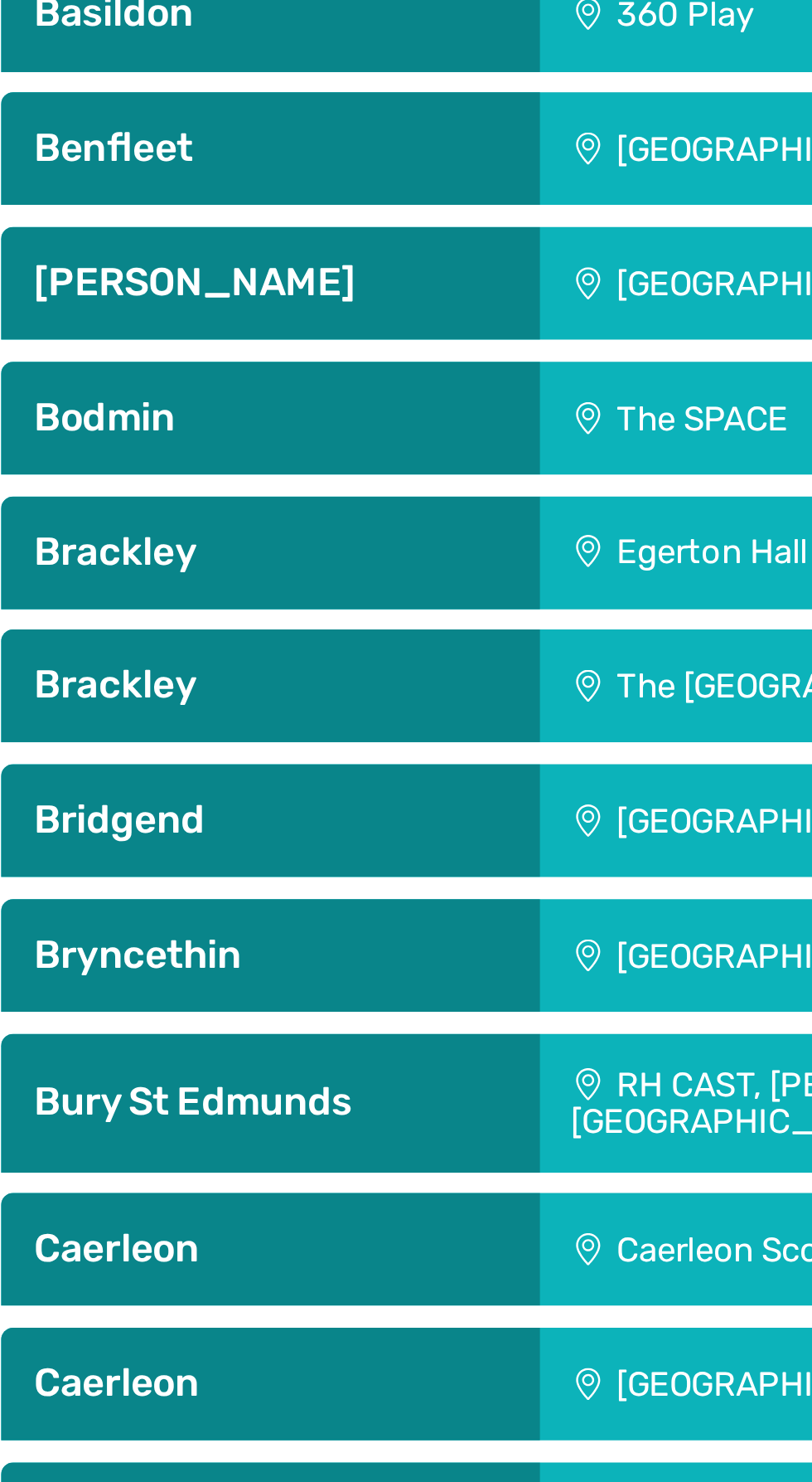
click at [330, 323] on div "[GEOGRAPHIC_DATA]" at bounding box center [399, 299] width 304 height 46
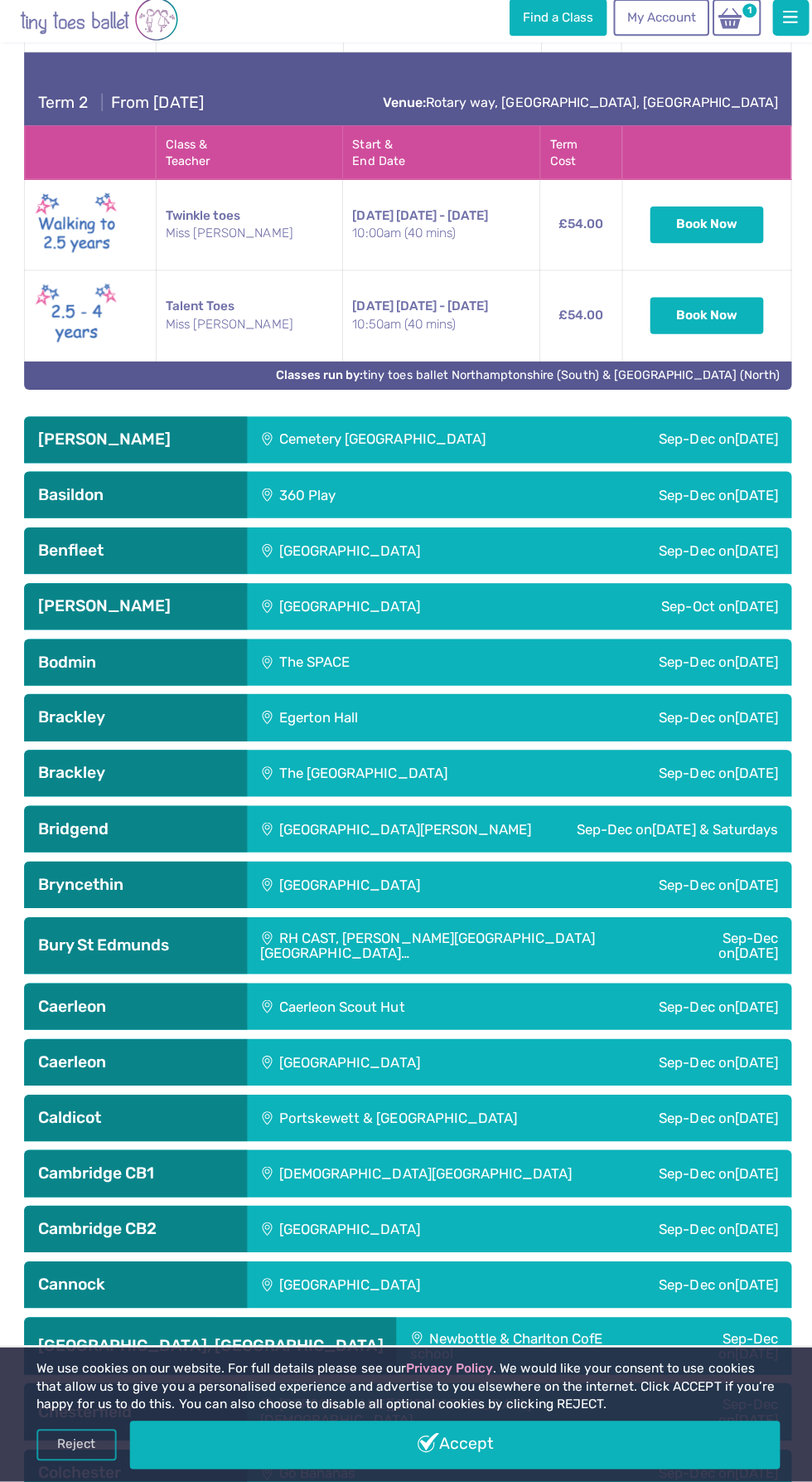
scroll to position [1738, 0]
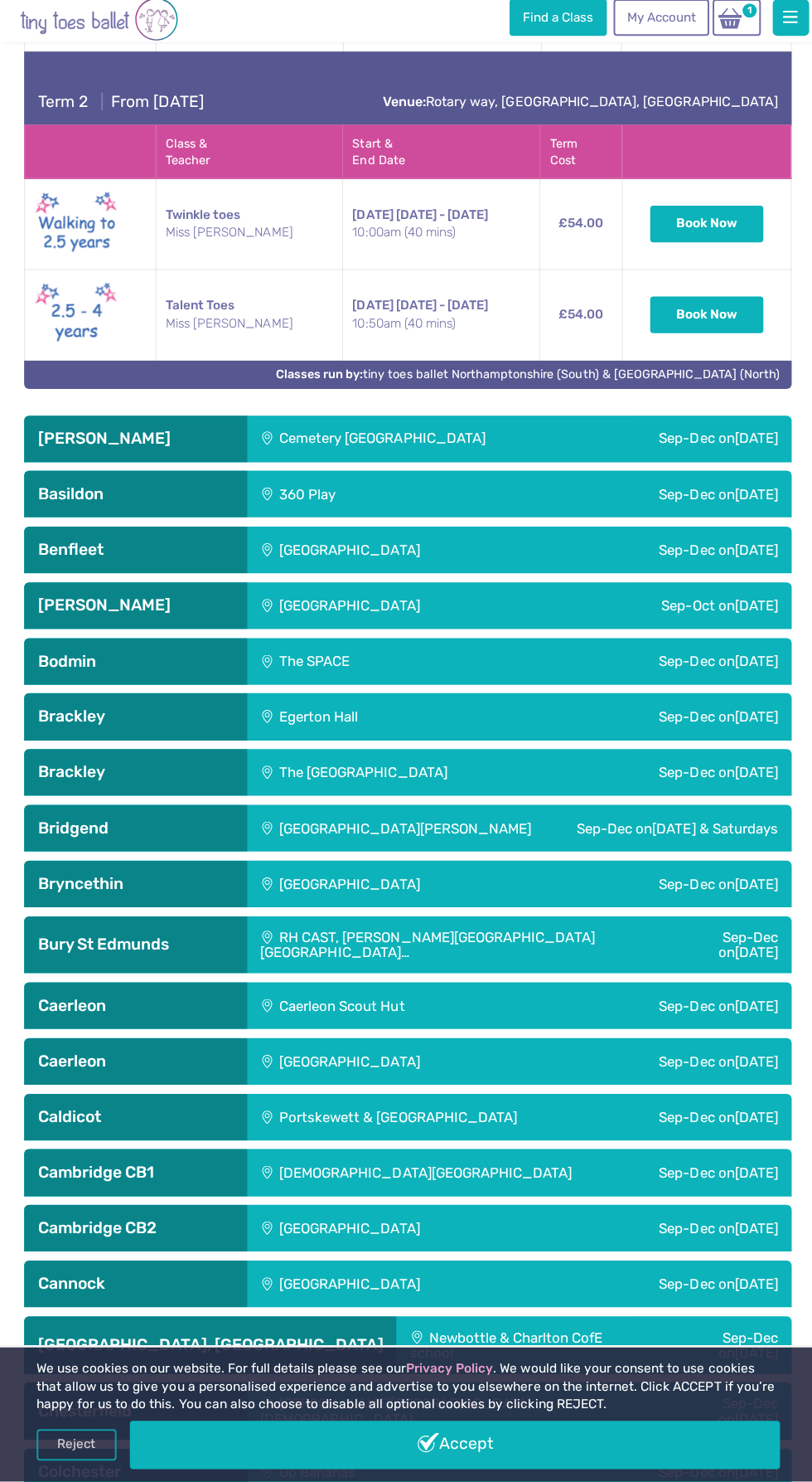
click at [451, 799] on div "The [GEOGRAPHIC_DATA]" at bounding box center [407, 776] width 323 height 46
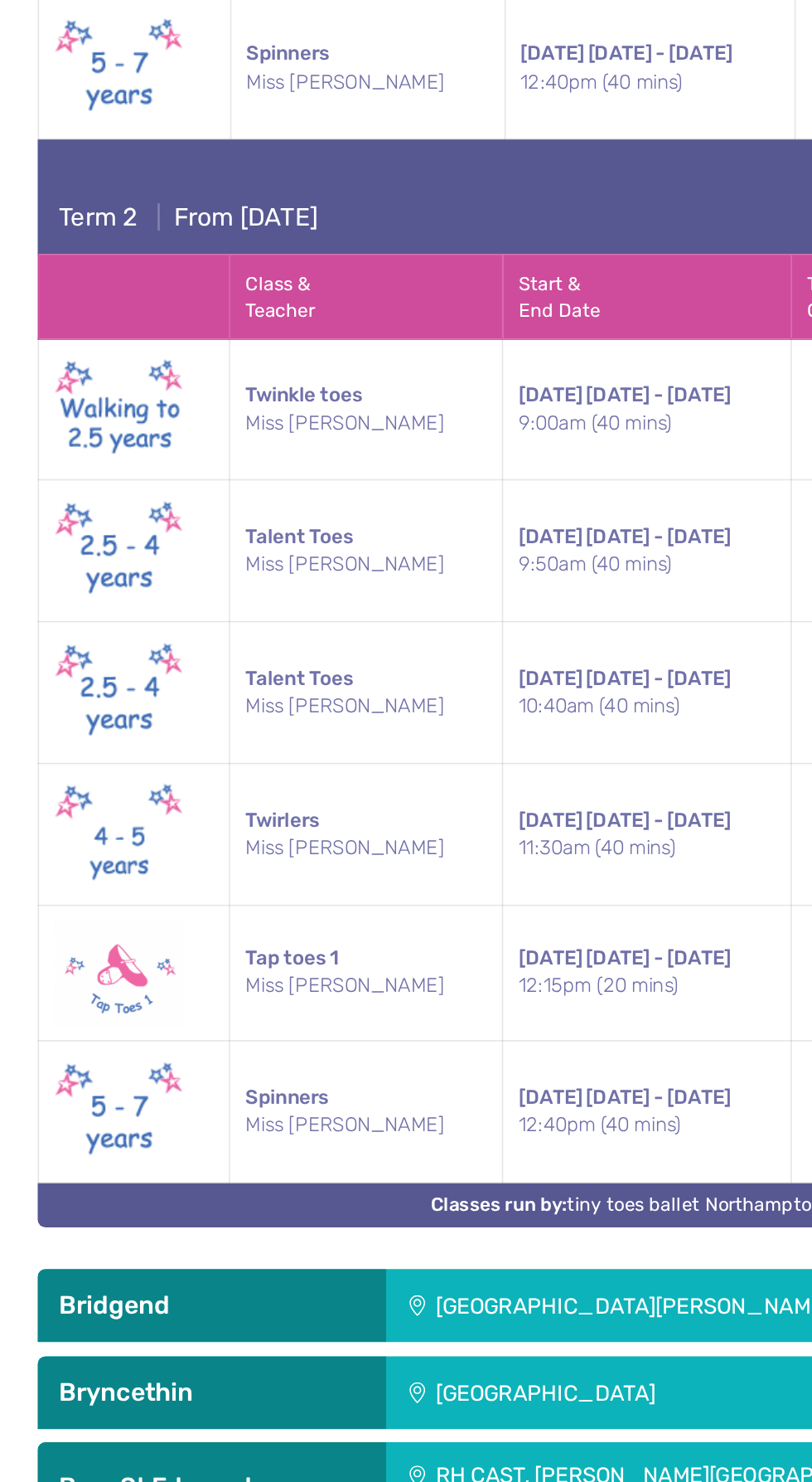
scroll to position [2834, 0]
